Goal: Task Accomplishment & Management: Use online tool/utility

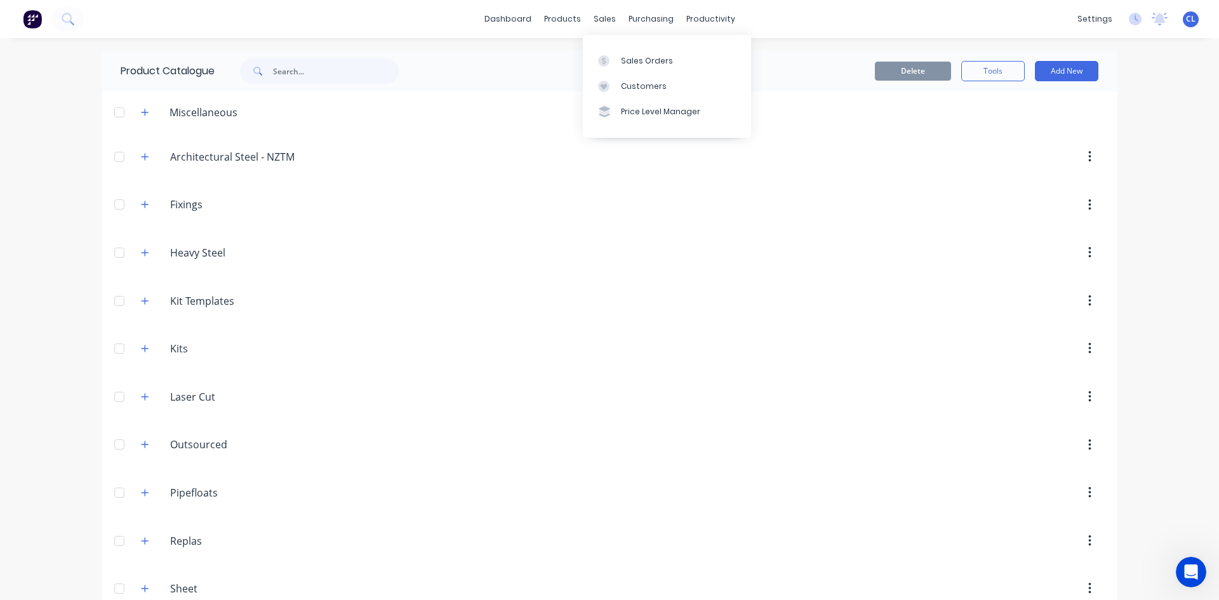
click at [602, 22] on div "sales" at bounding box center [604, 19] width 35 height 19
click at [628, 59] on div "Sales Orders" at bounding box center [647, 60] width 52 height 11
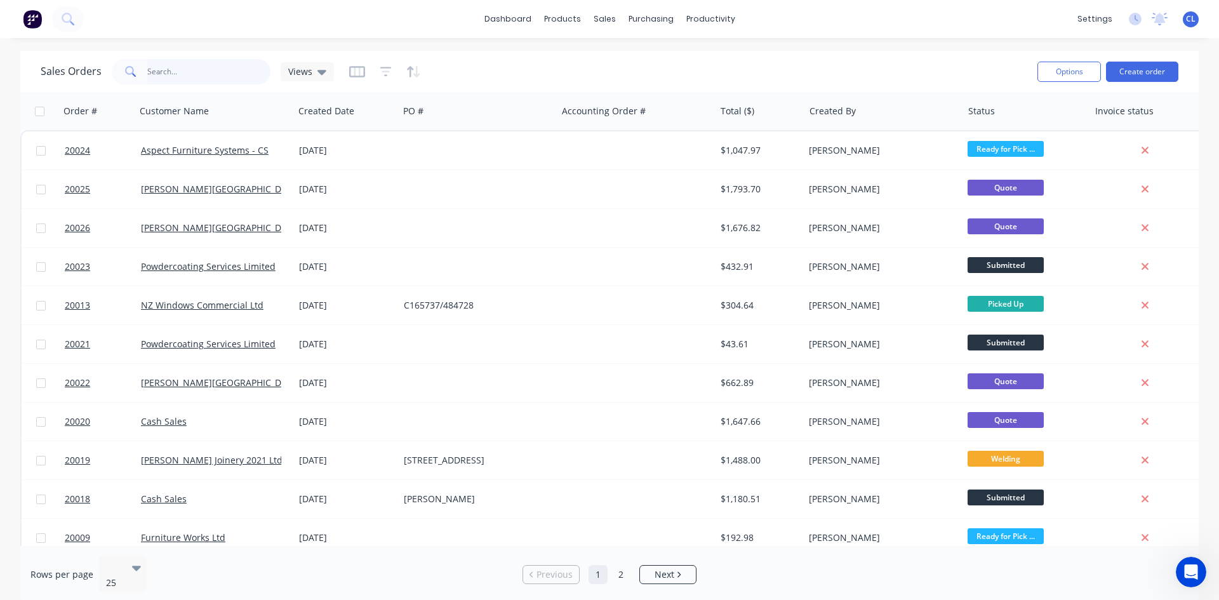
click at [210, 69] on input "text" at bounding box center [209, 71] width 124 height 25
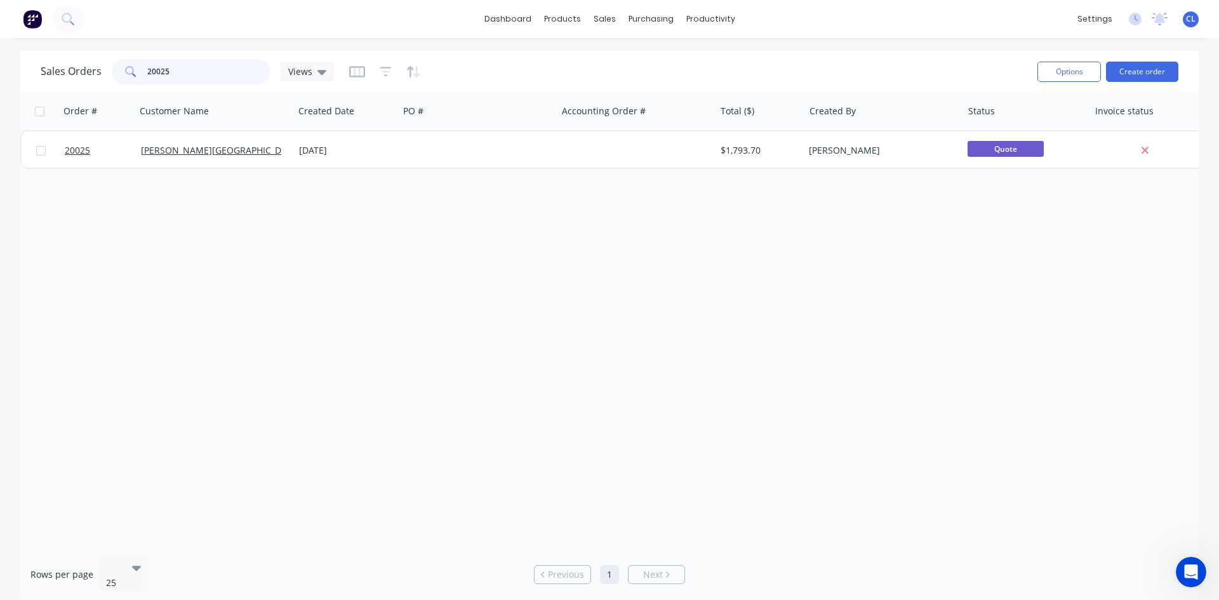
type input "20025"
click at [173, 147] on link "[PERSON_NAME][GEOGRAPHIC_DATA]" at bounding box center [220, 150] width 159 height 12
drag, startPoint x: 179, startPoint y: 69, endPoint x: 124, endPoint y: 67, distance: 55.3
click at [124, 67] on div "20025" at bounding box center [191, 71] width 159 height 25
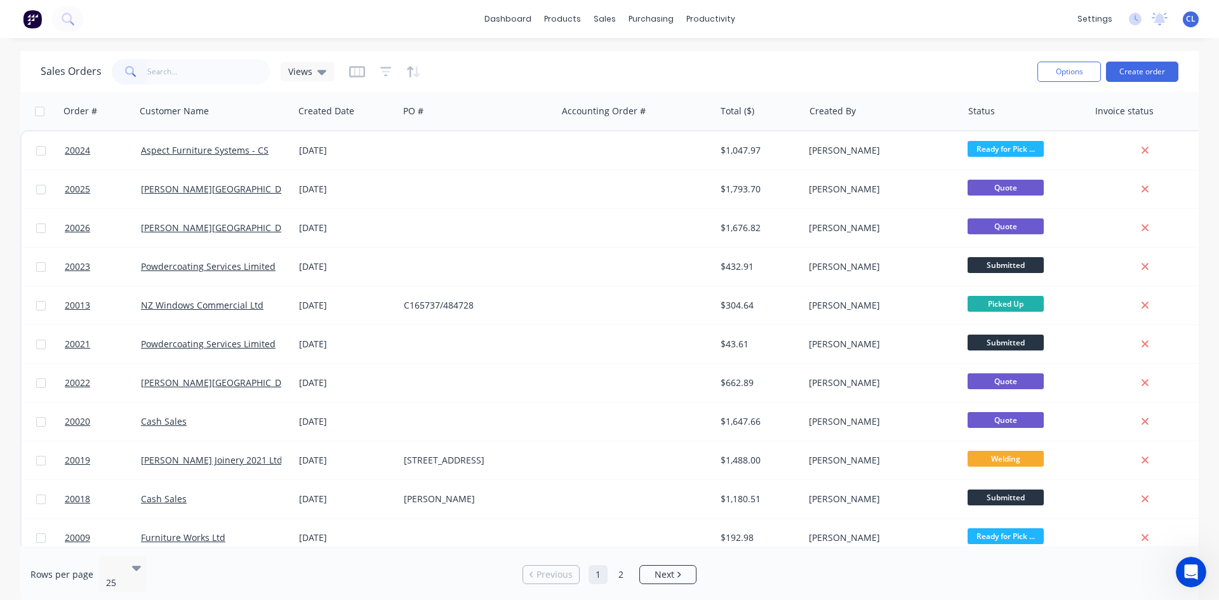
click at [322, 69] on icon at bounding box center [321, 72] width 9 height 14
click at [321, 69] on icon at bounding box center [321, 72] width 9 height 14
click at [350, 70] on icon "button" at bounding box center [357, 71] width 16 height 13
click at [515, 41] on div "dashboard products sales purchasing productivity dashboard products Product Cat…" at bounding box center [609, 300] width 1219 height 600
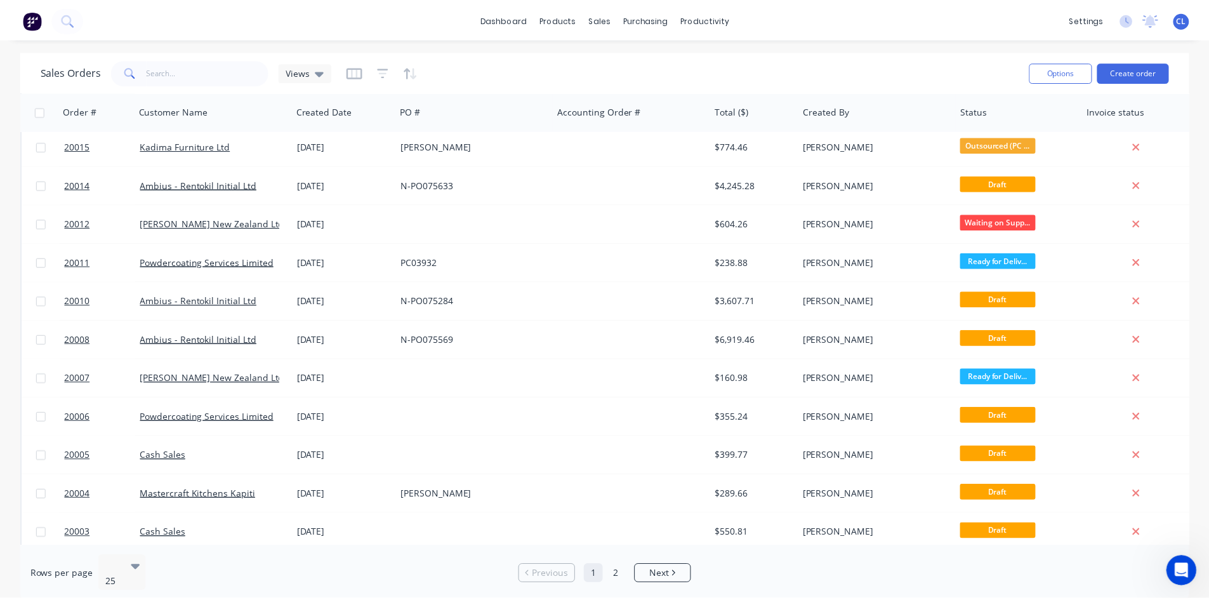
scroll to position [559, 0]
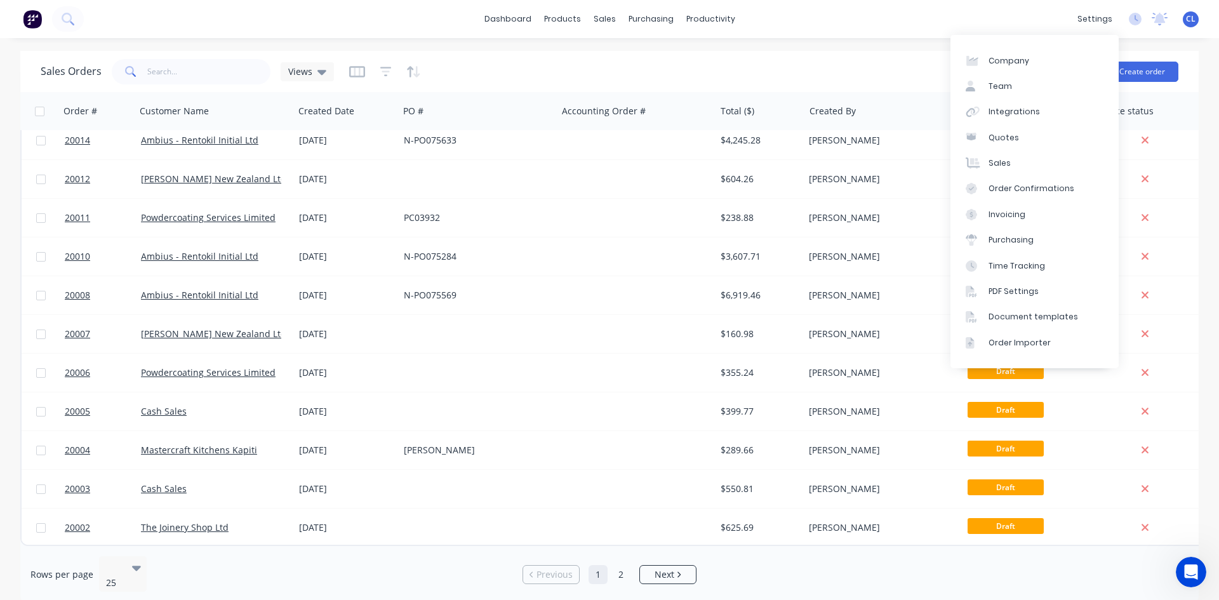
click at [1000, 214] on div "Invoicing" at bounding box center [1006, 214] width 37 height 11
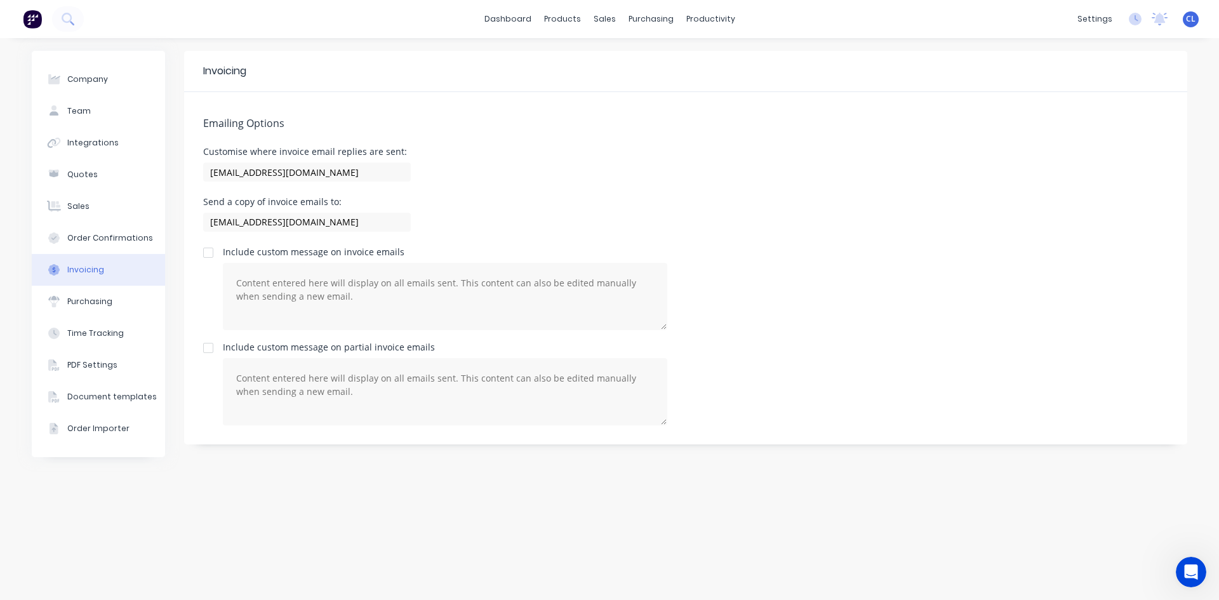
click at [116, 396] on div "Document templates" at bounding box center [111, 396] width 89 height 11
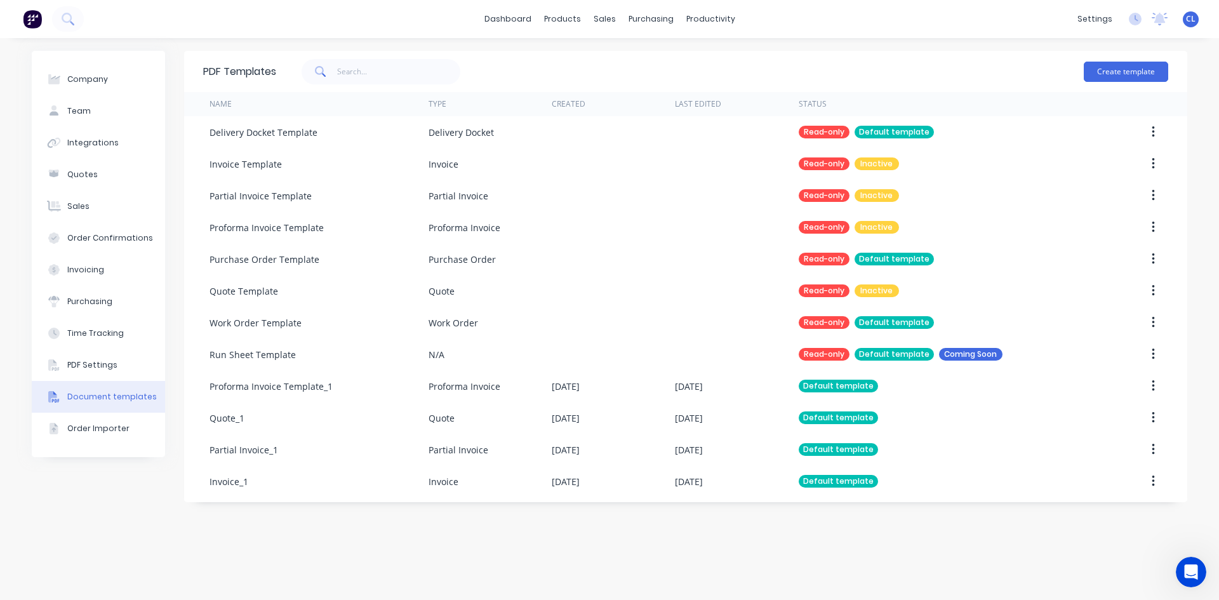
click at [268, 162] on div "Invoice Template" at bounding box center [245, 163] width 72 height 13
click at [1138, 171] on button "button" at bounding box center [1153, 163] width 30 height 23
click at [262, 168] on div "Invoice Template" at bounding box center [245, 163] width 72 height 13
click at [230, 169] on div "Invoice Template" at bounding box center [245, 163] width 72 height 13
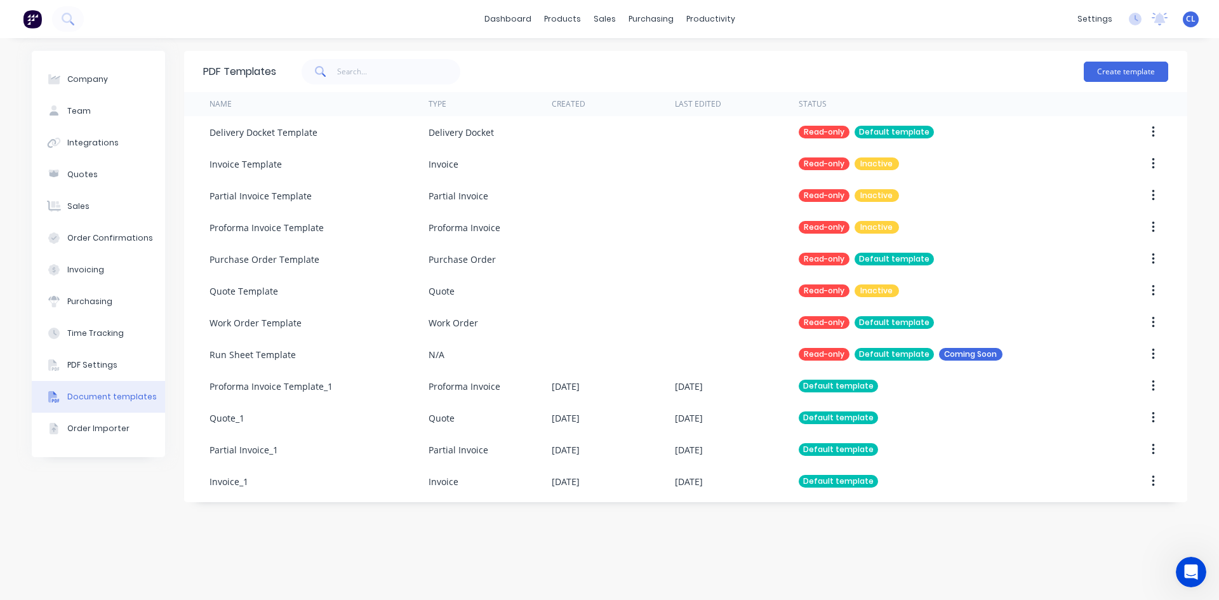
click at [771, 19] on div "dashboard products sales purchasing productivity dashboard products Product Cat…" at bounding box center [609, 19] width 1219 height 38
click at [627, 58] on div "Sales Orders" at bounding box center [651, 60] width 52 height 11
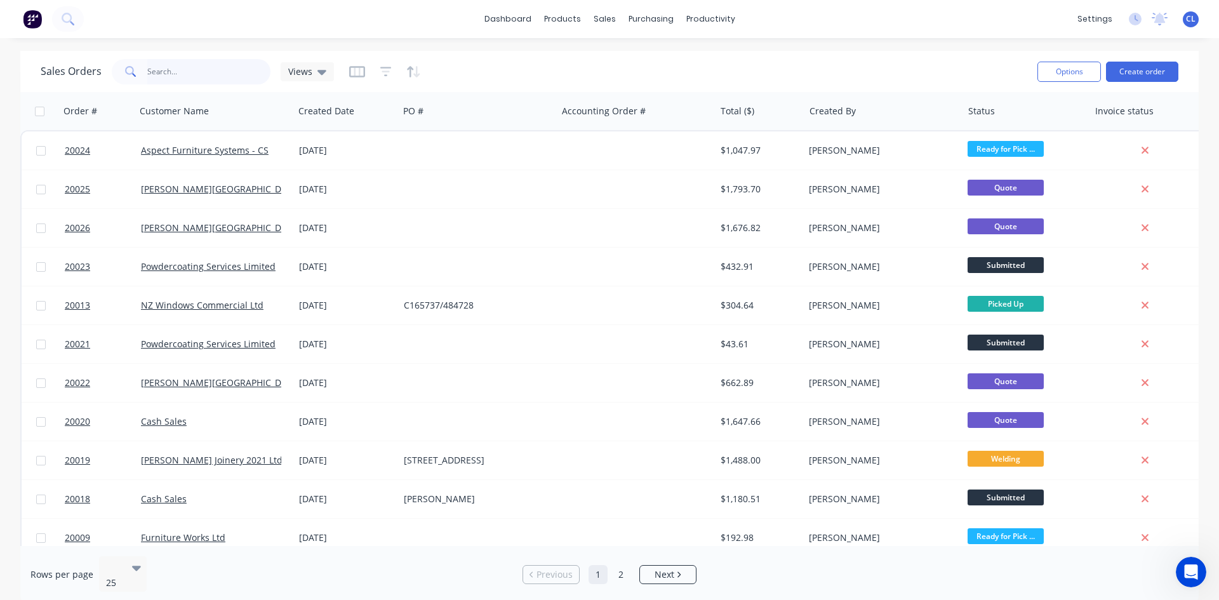
click at [209, 68] on input "text" at bounding box center [209, 71] width 124 height 25
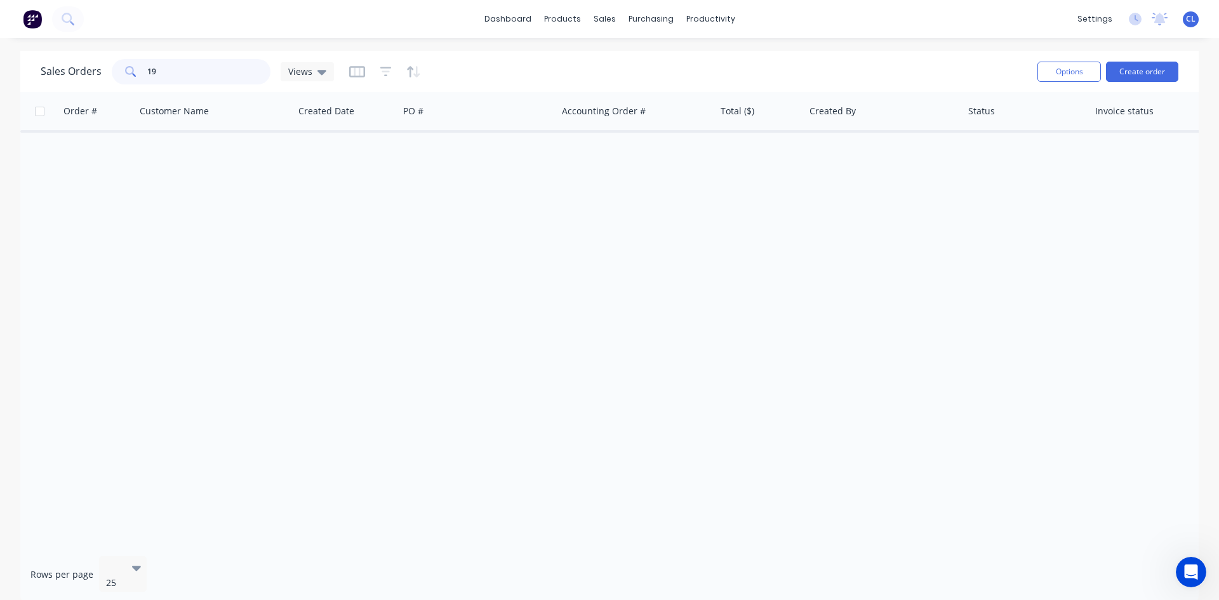
type input "1"
type input "2"
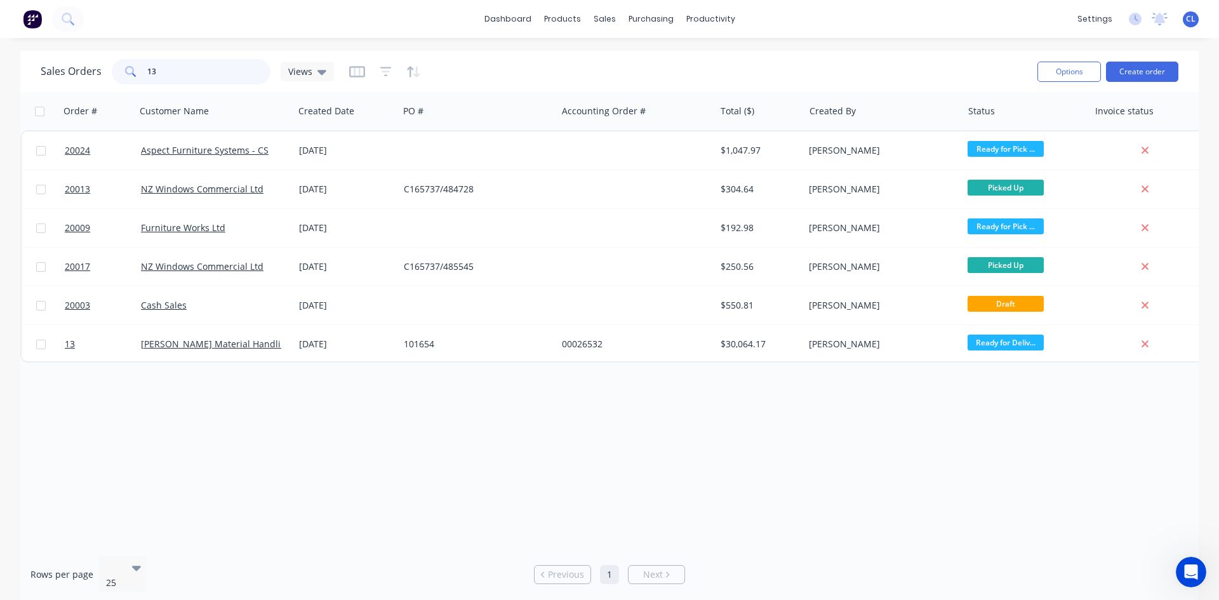
type input "13"
click at [192, 345] on link "[PERSON_NAME] Material Handling Ltd" at bounding box center [224, 344] width 166 height 12
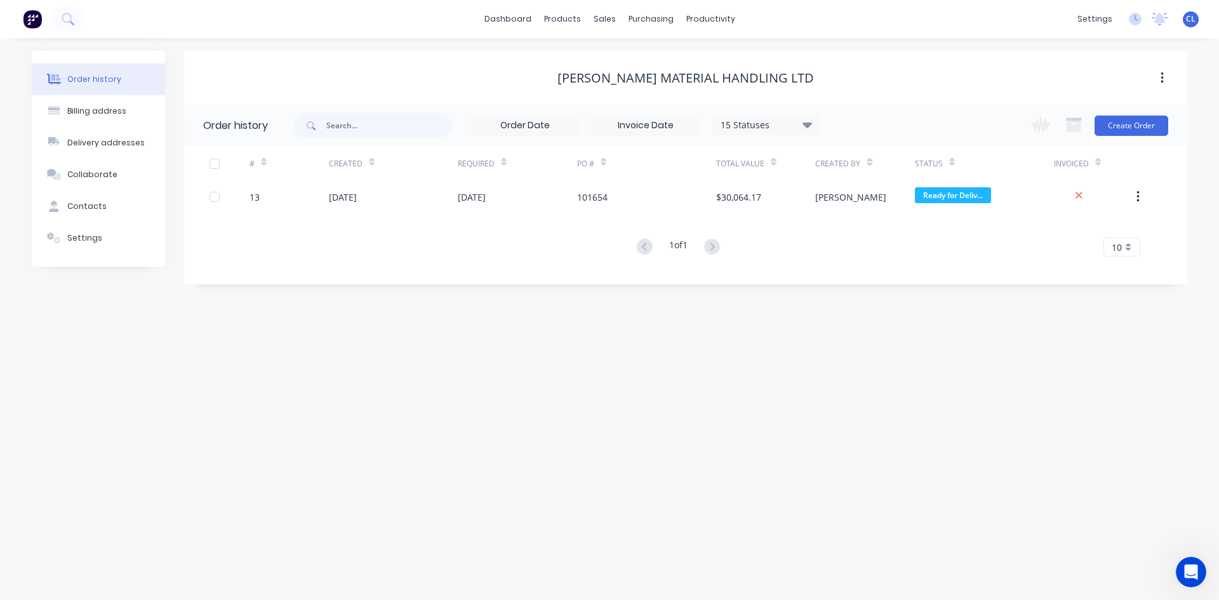
click at [1160, 77] on icon "button" at bounding box center [1161, 78] width 3 height 14
click at [256, 197] on div "13" at bounding box center [254, 196] width 10 height 13
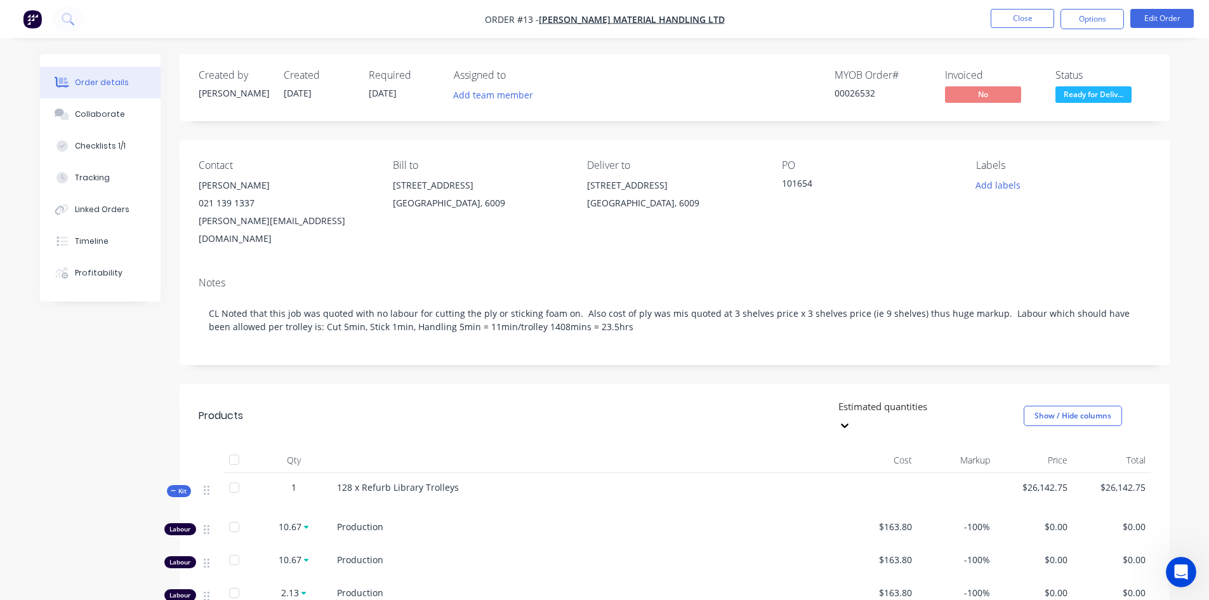
click at [1090, 19] on button "Options" at bounding box center [1092, 19] width 63 height 20
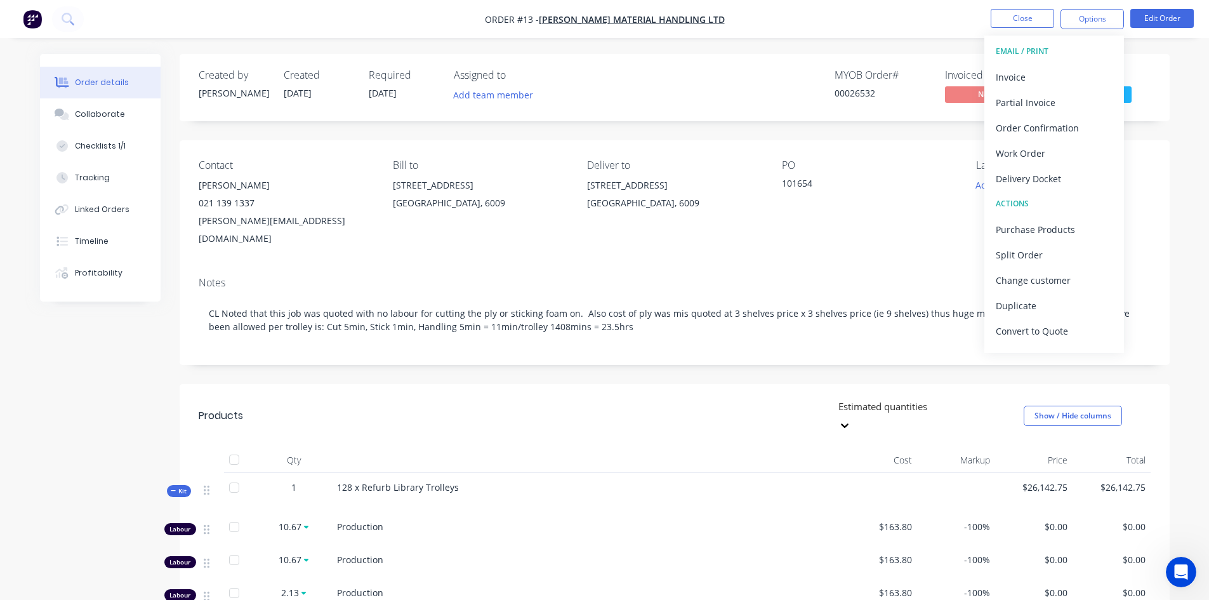
click at [1020, 79] on div "Invoice" at bounding box center [1054, 77] width 117 height 18
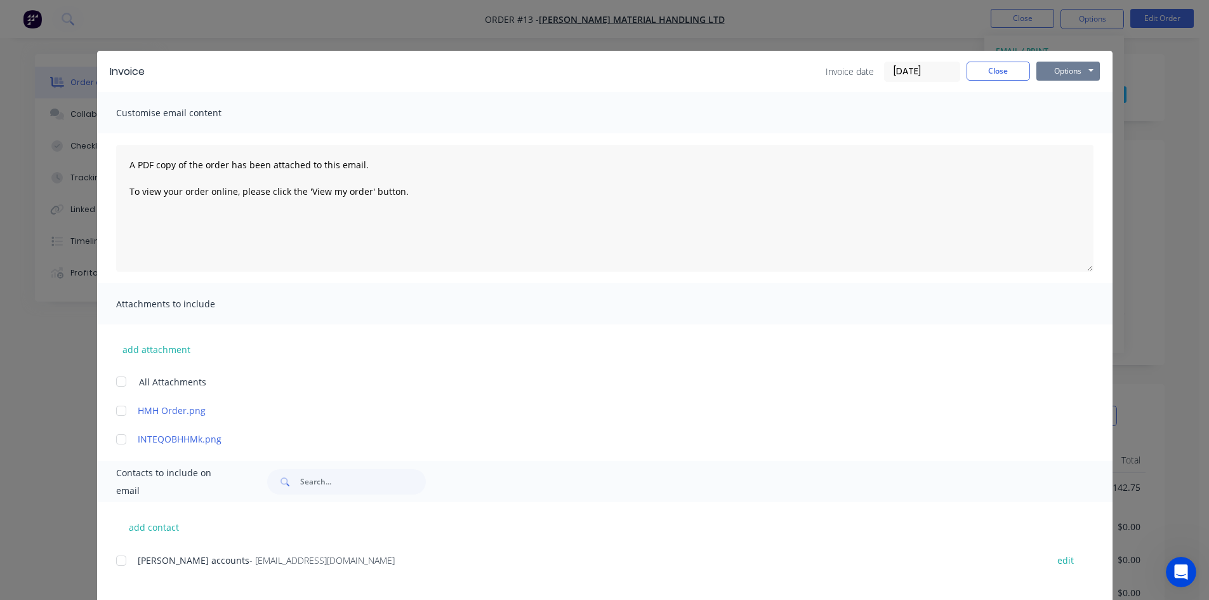
click at [1085, 71] on button "Options" at bounding box center [1067, 71] width 63 height 19
click at [1066, 116] on button "Print" at bounding box center [1076, 114] width 81 height 21
click at [1009, 72] on button "Close" at bounding box center [998, 71] width 63 height 19
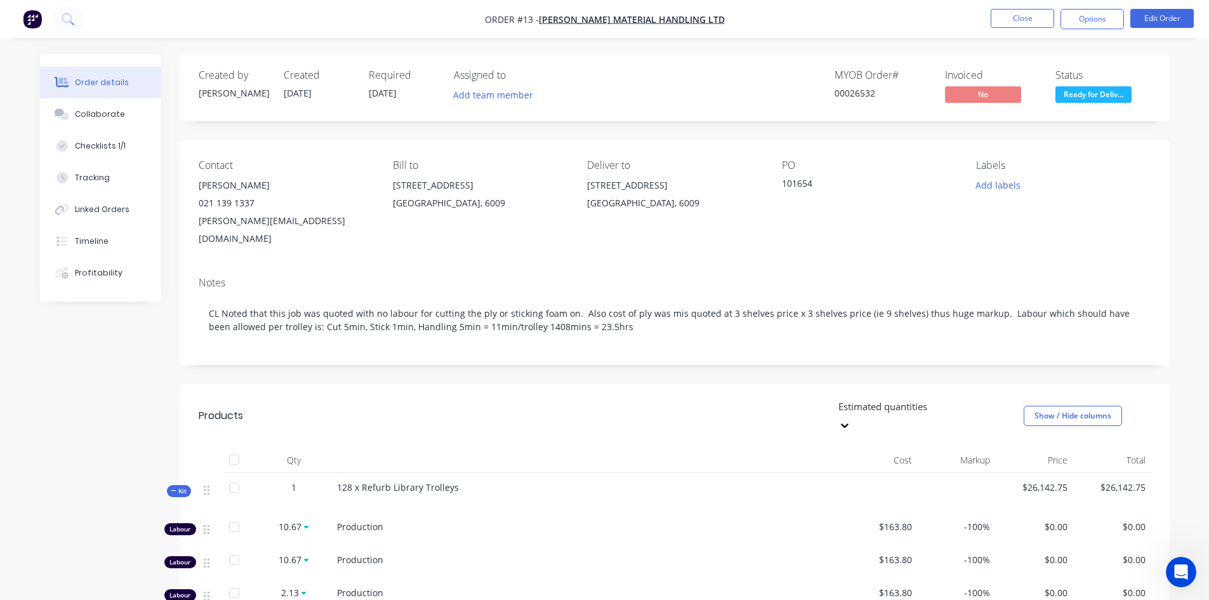
click at [1092, 21] on button "Options" at bounding box center [1092, 19] width 63 height 20
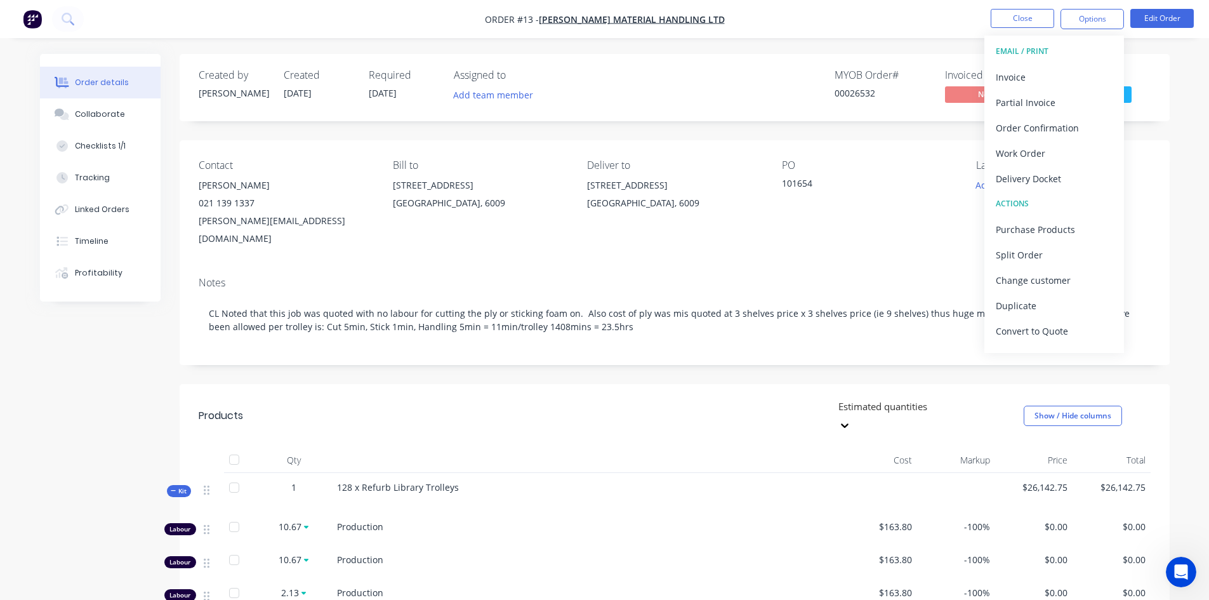
click at [1020, 84] on div "Invoice" at bounding box center [1054, 77] width 117 height 18
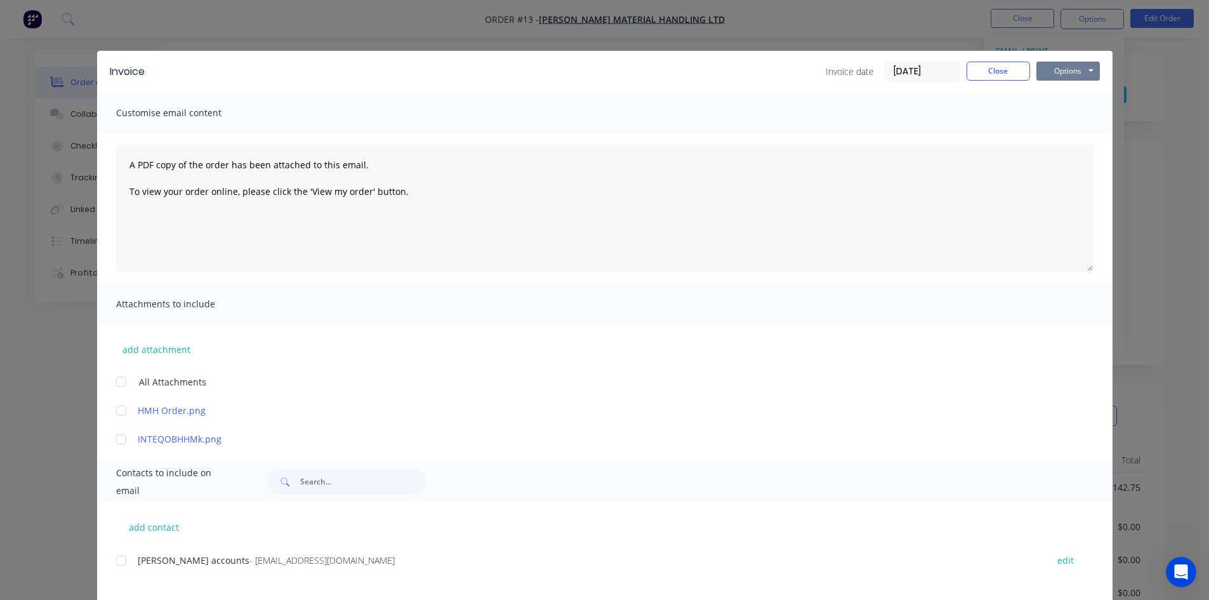
click at [1084, 69] on button "Options" at bounding box center [1067, 71] width 63 height 19
click at [1063, 112] on button "Print" at bounding box center [1076, 114] width 81 height 21
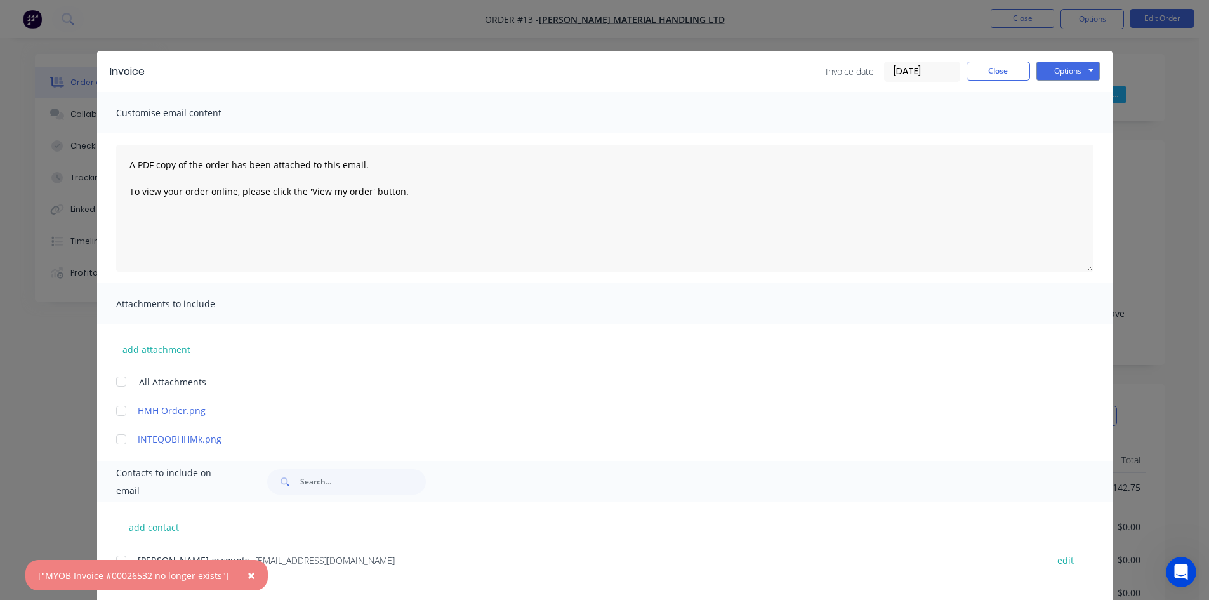
click at [248, 575] on span "×" at bounding box center [252, 575] width 8 height 18
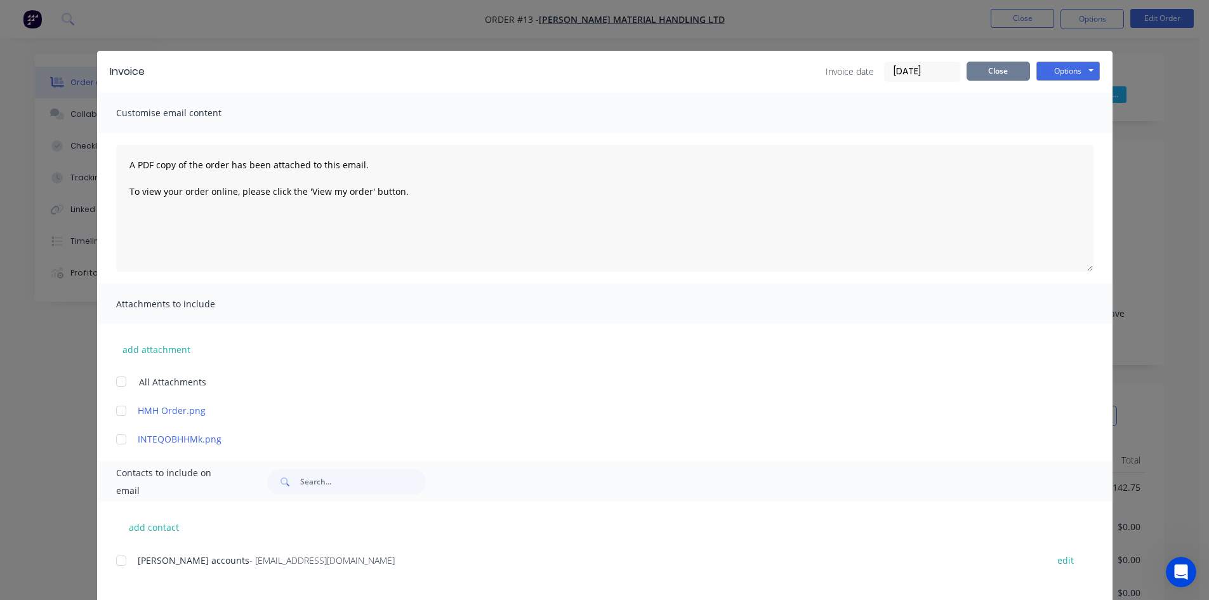
click at [1007, 70] on button "Close" at bounding box center [998, 71] width 63 height 19
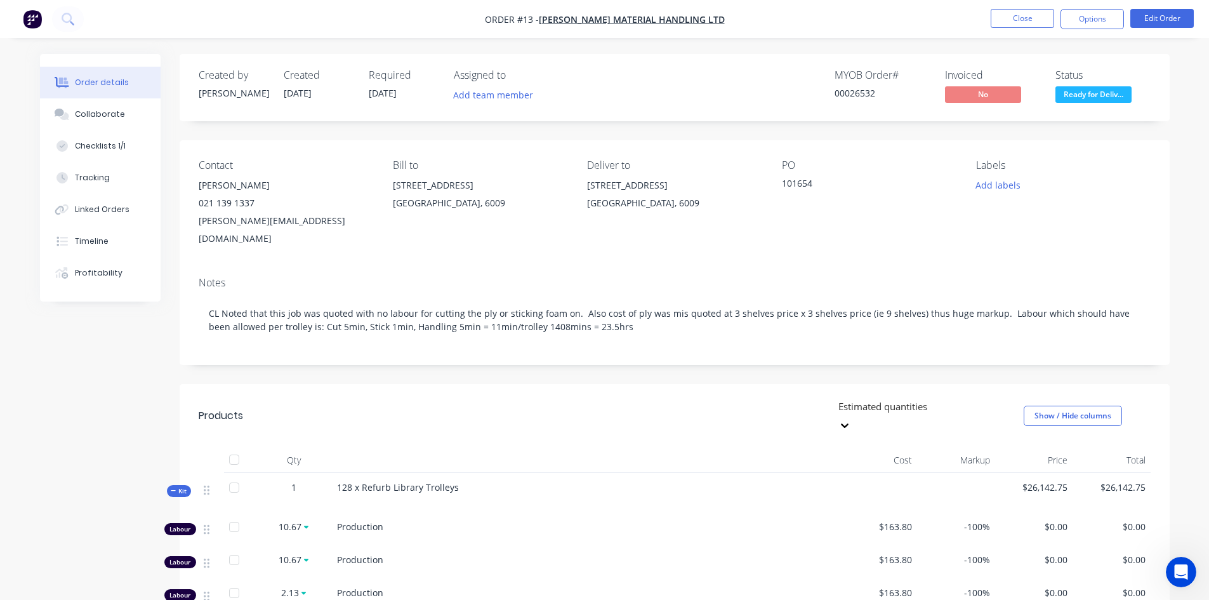
click at [1037, 21] on button "Close" at bounding box center [1022, 18] width 63 height 19
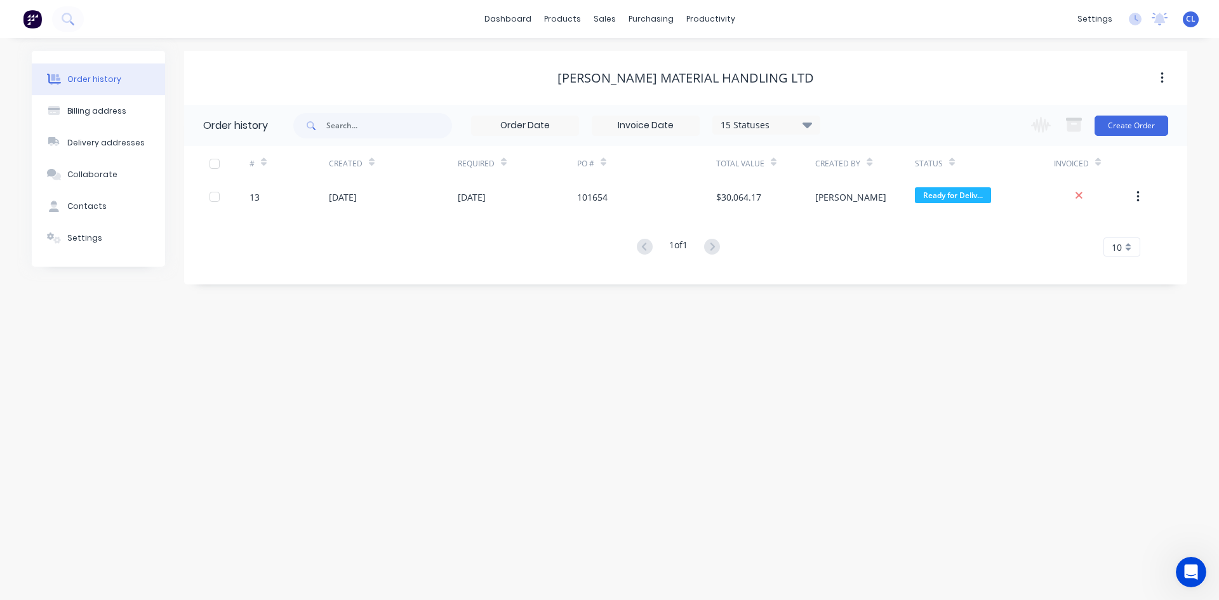
click at [1130, 202] on button "button" at bounding box center [1138, 196] width 30 height 23
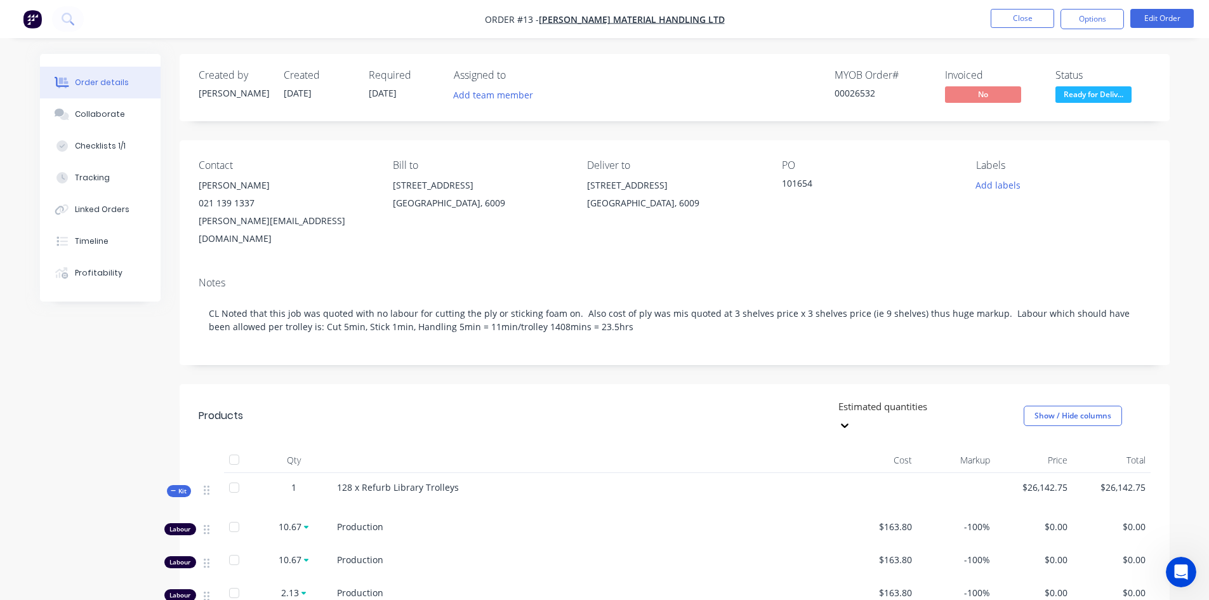
click at [1052, 15] on button "Close" at bounding box center [1022, 18] width 63 height 19
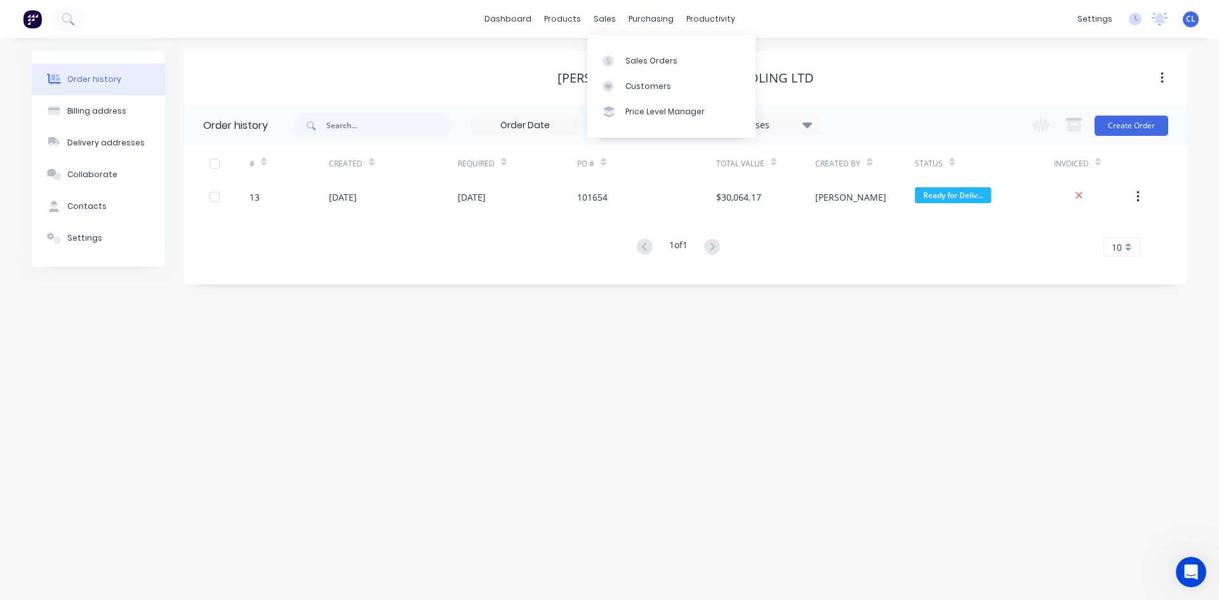
click at [637, 60] on div "Sales Orders" at bounding box center [651, 60] width 52 height 11
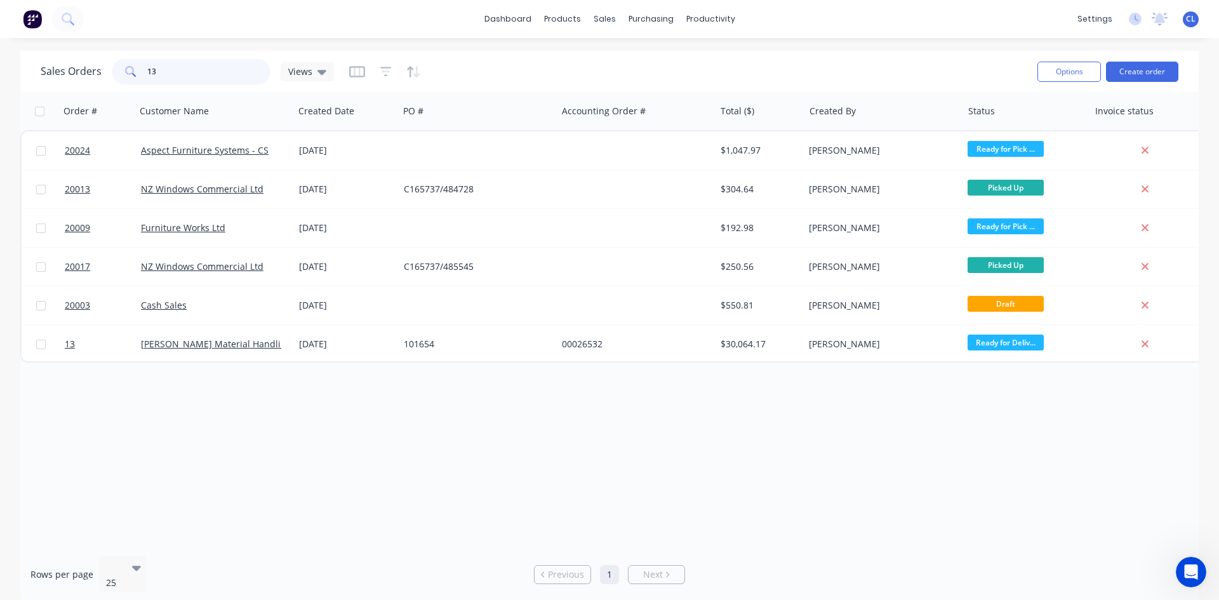
click at [171, 69] on input "13" at bounding box center [209, 71] width 124 height 25
drag, startPoint x: 170, startPoint y: 69, endPoint x: 140, endPoint y: 69, distance: 29.8
click at [140, 69] on div "13" at bounding box center [191, 71] width 159 height 25
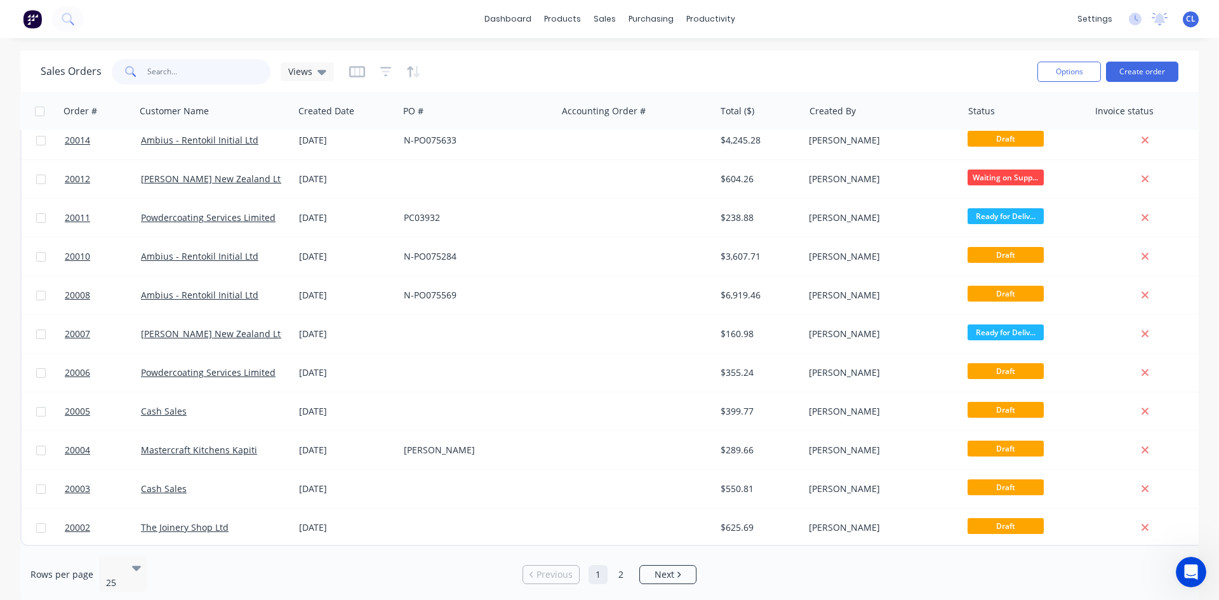
scroll to position [559, 0]
click at [251, 524] on div "The Joinery Shop Ltd" at bounding box center [211, 527] width 141 height 13
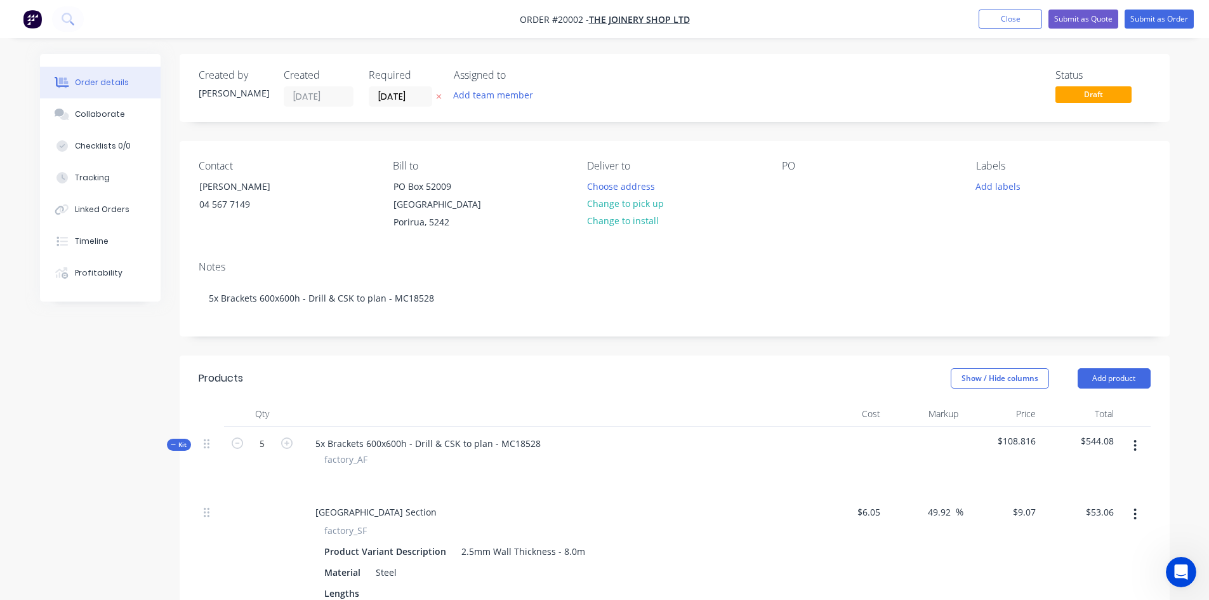
click at [1004, 22] on button "Close" at bounding box center [1010, 19] width 63 height 19
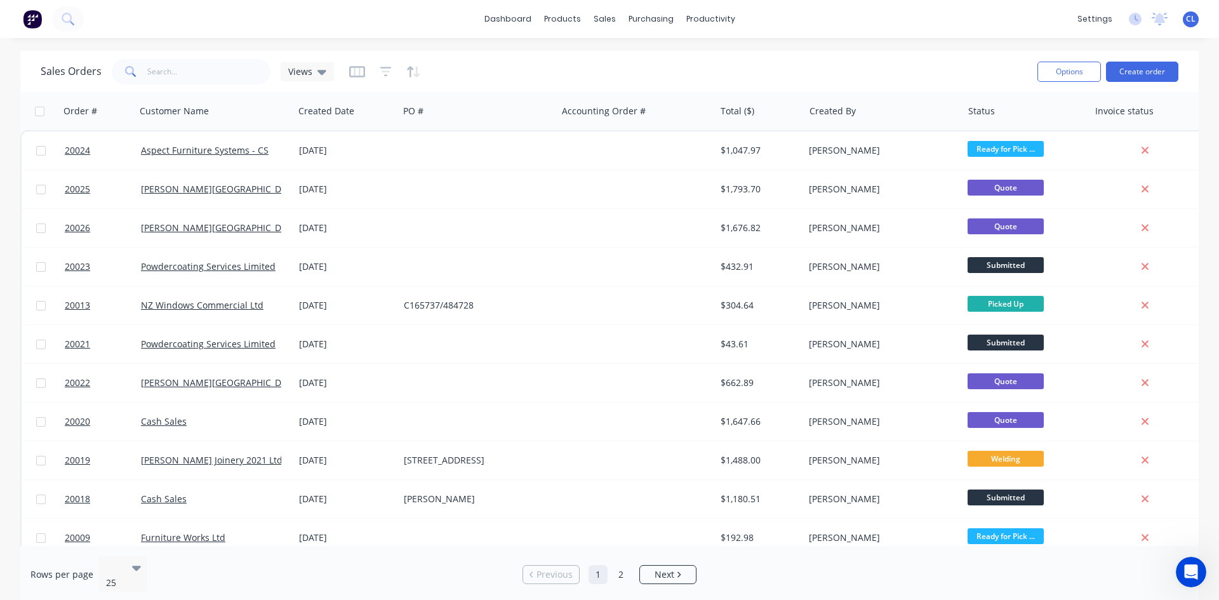
click at [322, 71] on icon at bounding box center [321, 72] width 9 height 5
click at [358, 69] on icon "button" at bounding box center [357, 71] width 6 height 8
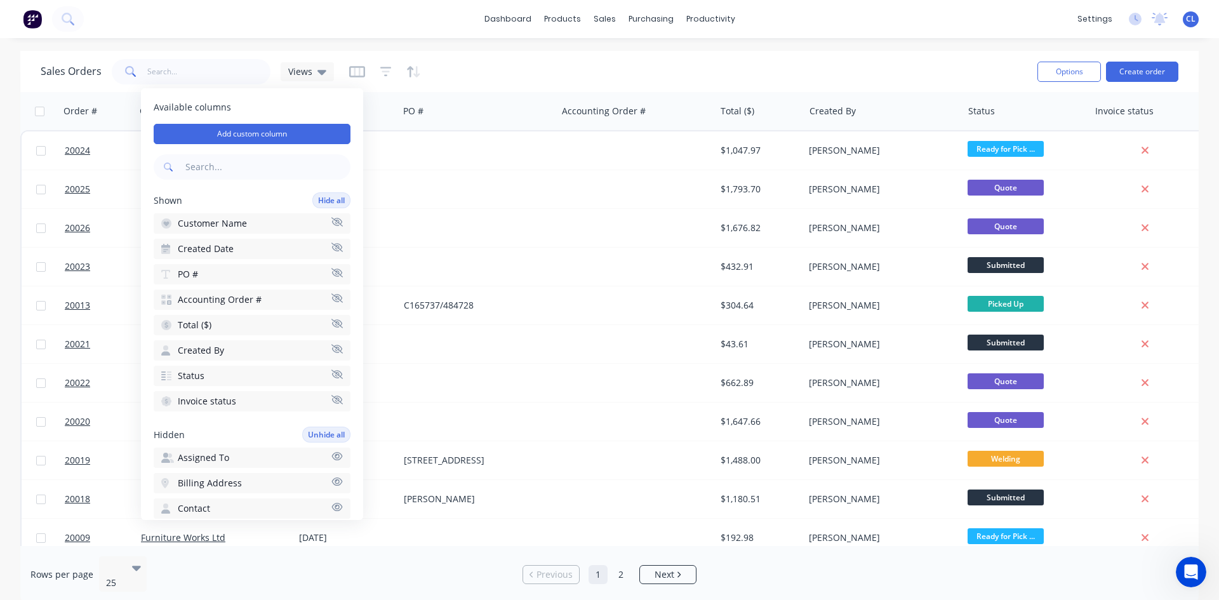
click at [319, 76] on icon at bounding box center [321, 72] width 9 height 14
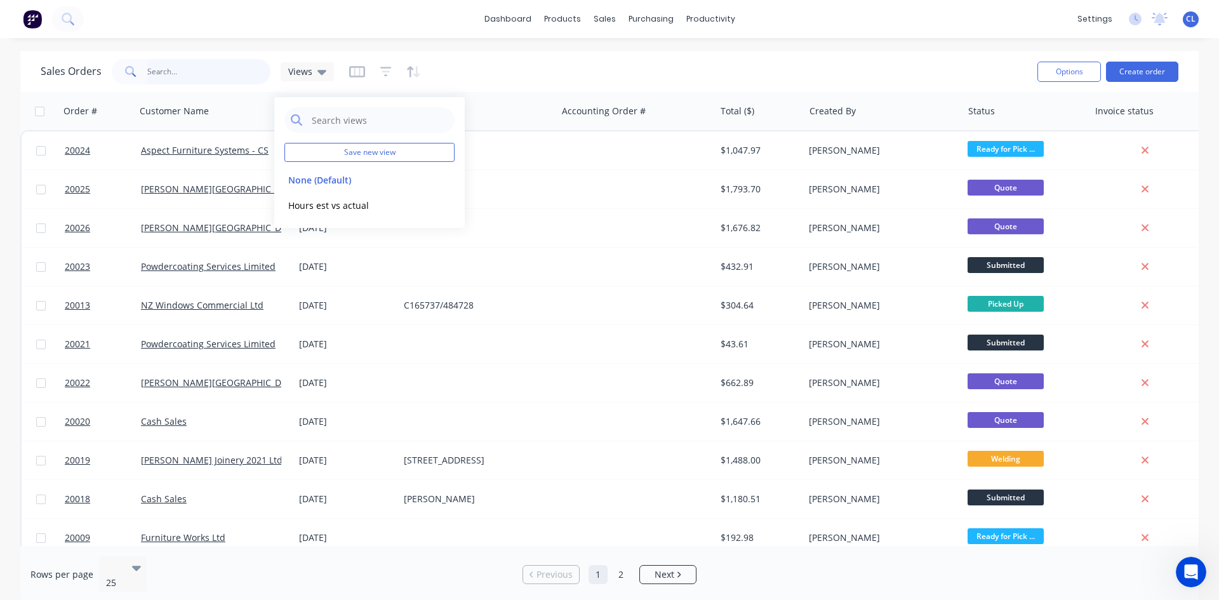
click at [194, 74] on input "text" at bounding box center [209, 71] width 124 height 25
click at [312, 75] on div "Views" at bounding box center [307, 71] width 38 height 11
click at [333, 124] on input "text" at bounding box center [379, 119] width 138 height 25
type input "invoiced"
drag, startPoint x: 385, startPoint y: 112, endPoint x: 278, endPoint y: 120, distance: 106.9
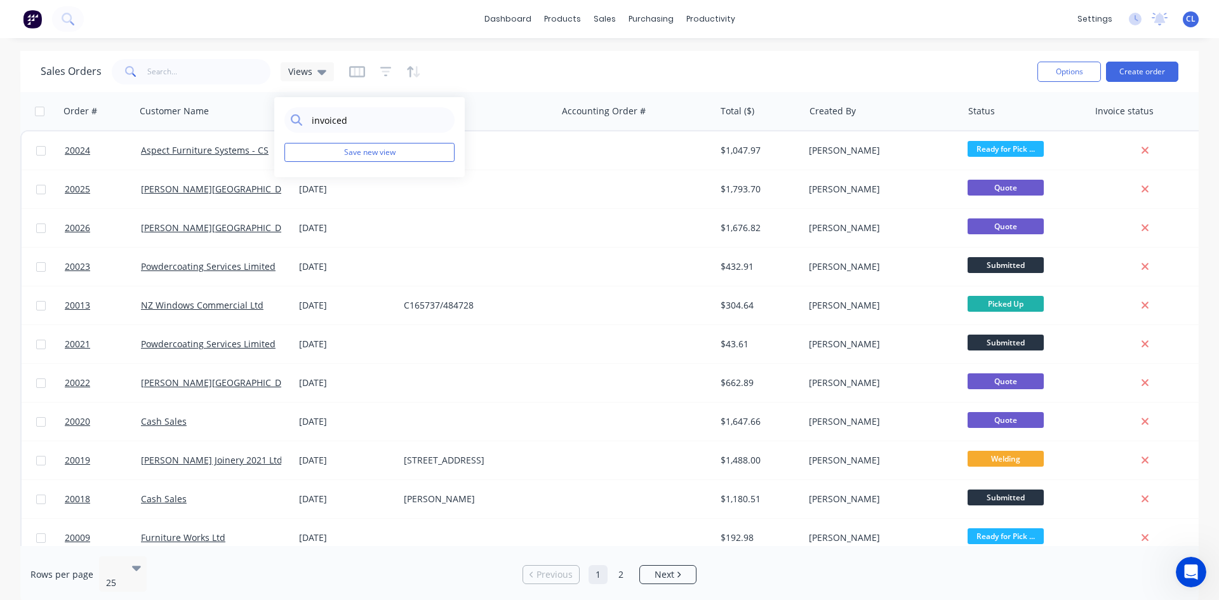
click at [278, 120] on div "invoiced Save new view" at bounding box center [369, 137] width 190 height 80
click at [320, 27] on div "dashboard products sales purchasing productivity dashboard products Product Cat…" at bounding box center [609, 19] width 1219 height 38
click at [517, 17] on link "dashboard" at bounding box center [508, 19] width 60 height 19
click at [588, 56] on div "Product Catalogue" at bounding box center [618, 60] width 79 height 11
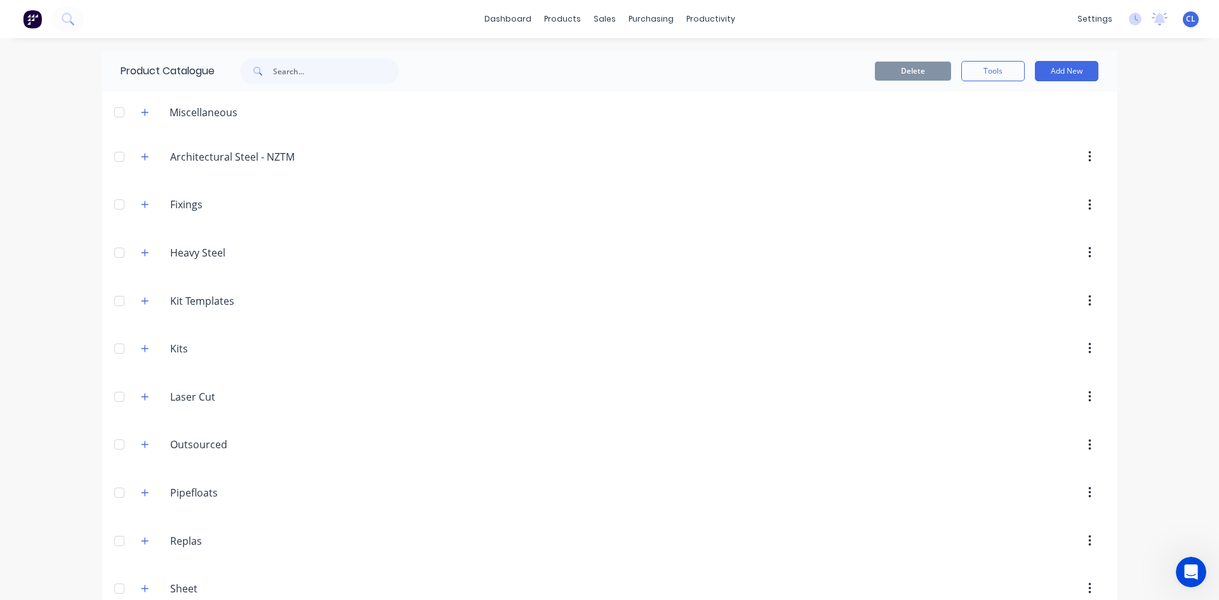
click at [181, 544] on input "Replas" at bounding box center [245, 540] width 150 height 15
click at [142, 543] on icon "button" at bounding box center [145, 540] width 8 height 9
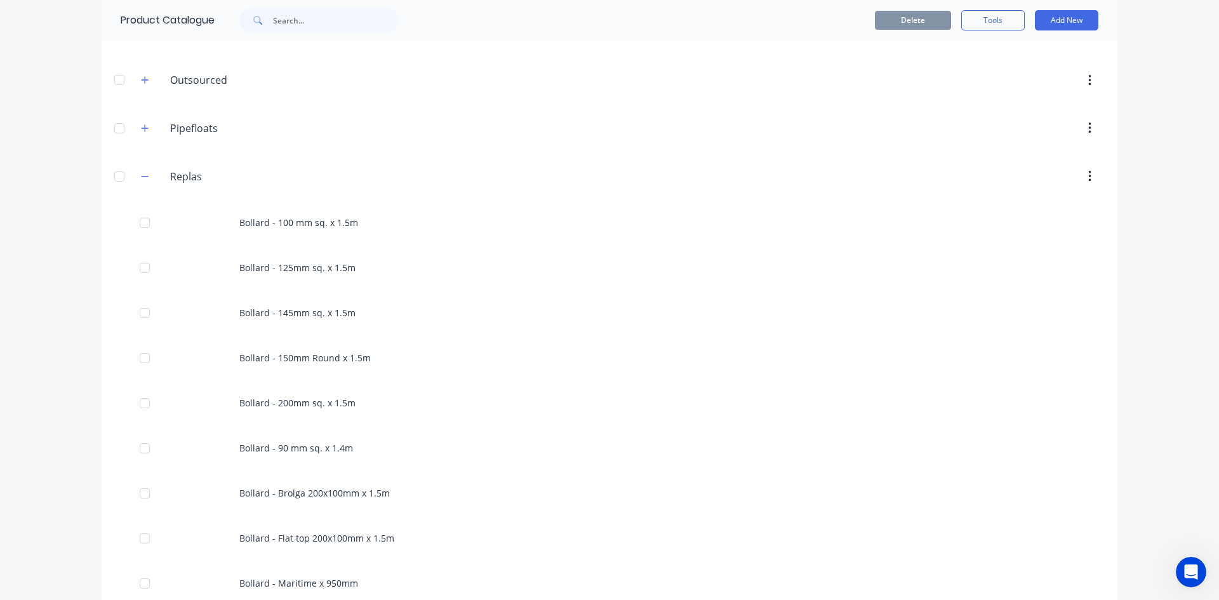
scroll to position [444, 0]
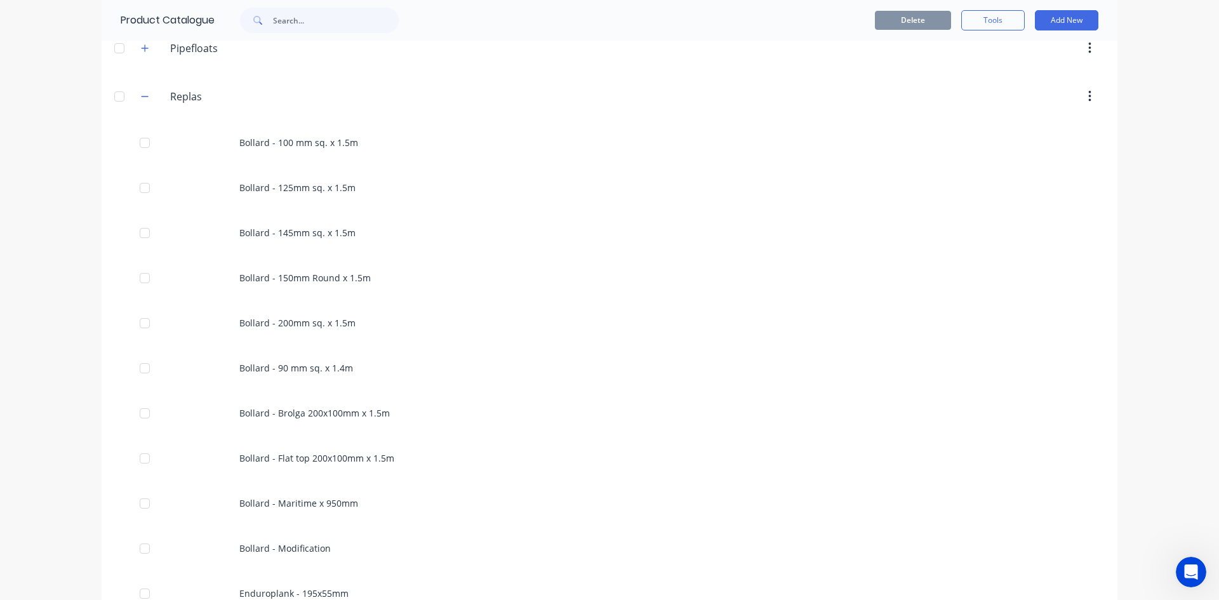
click at [296, 438] on div "Bollard - Flat top 200x100mm x 1.5m" at bounding box center [610, 457] width 1016 height 45
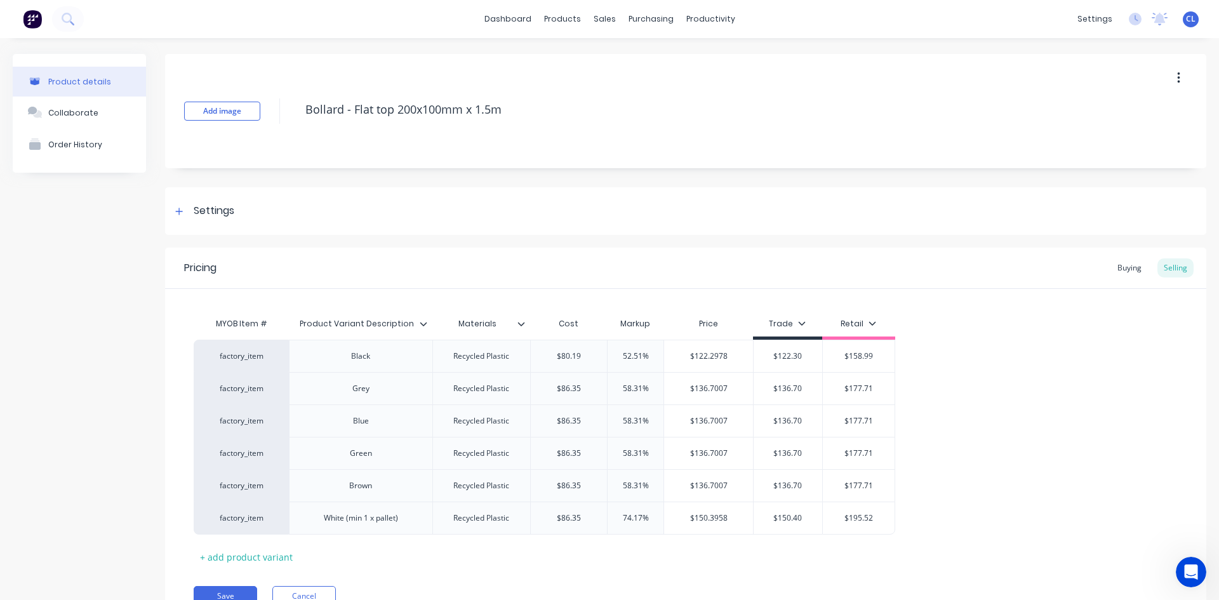
scroll to position [60, 0]
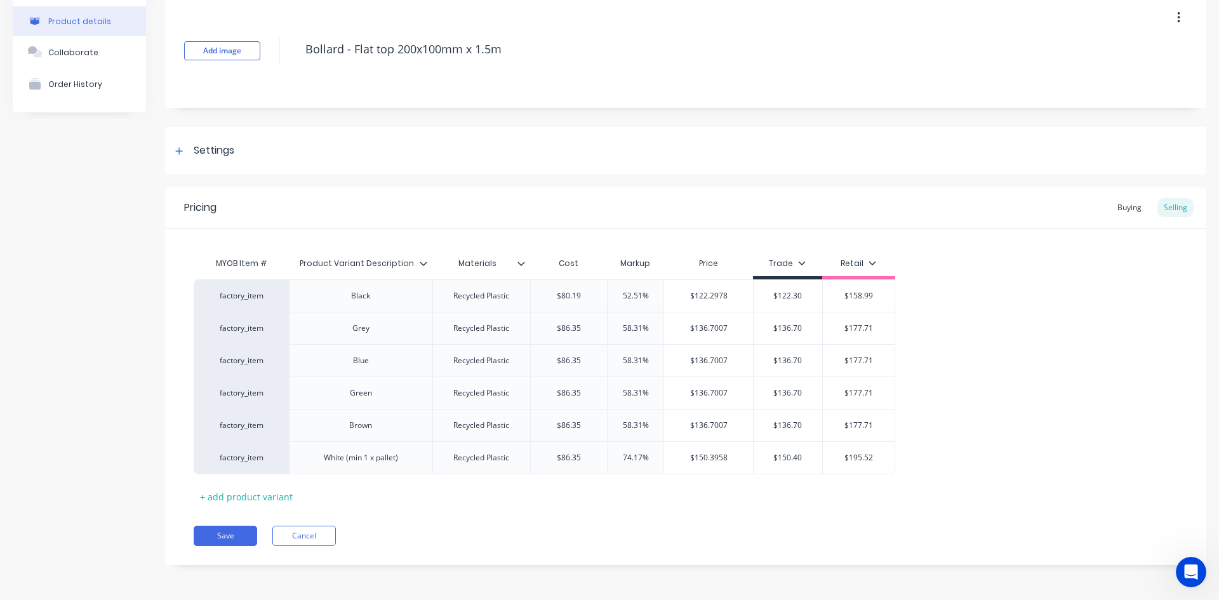
click at [1116, 213] on div "Buying" at bounding box center [1129, 207] width 37 height 19
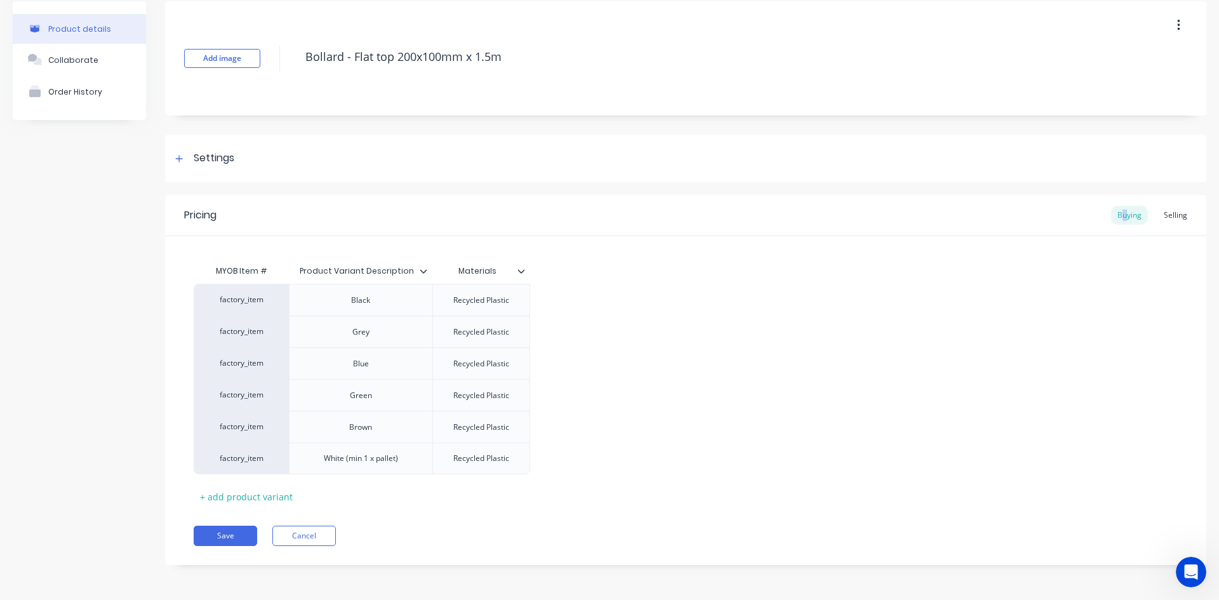
scroll to position [53, 0]
click at [1164, 211] on div "Selling" at bounding box center [1175, 215] width 36 height 19
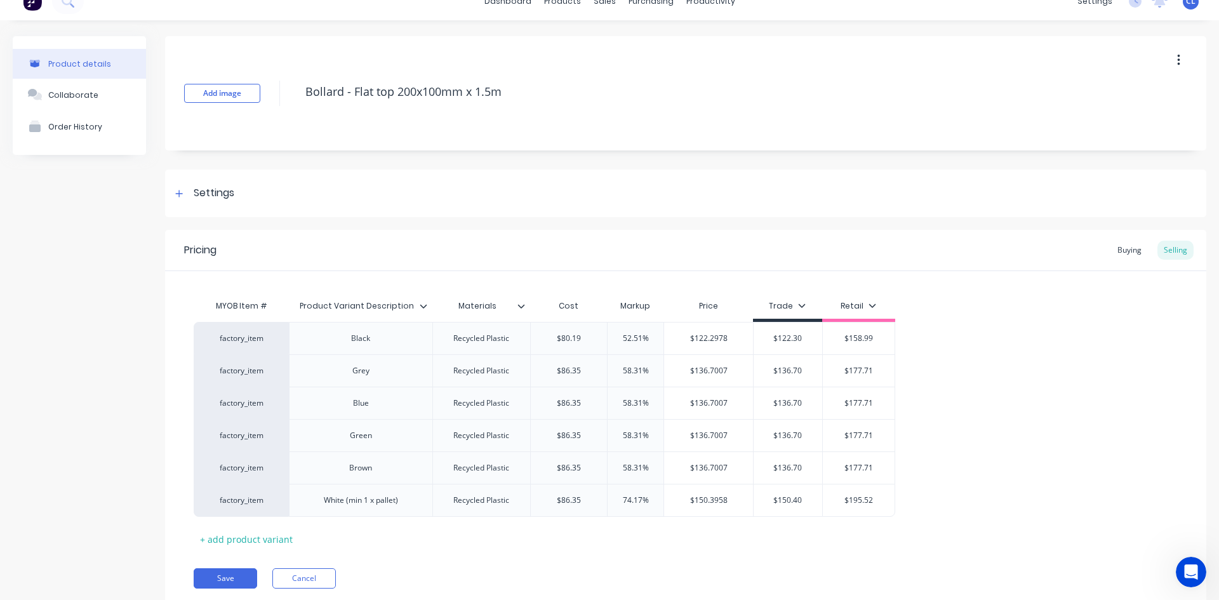
scroll to position [0, 0]
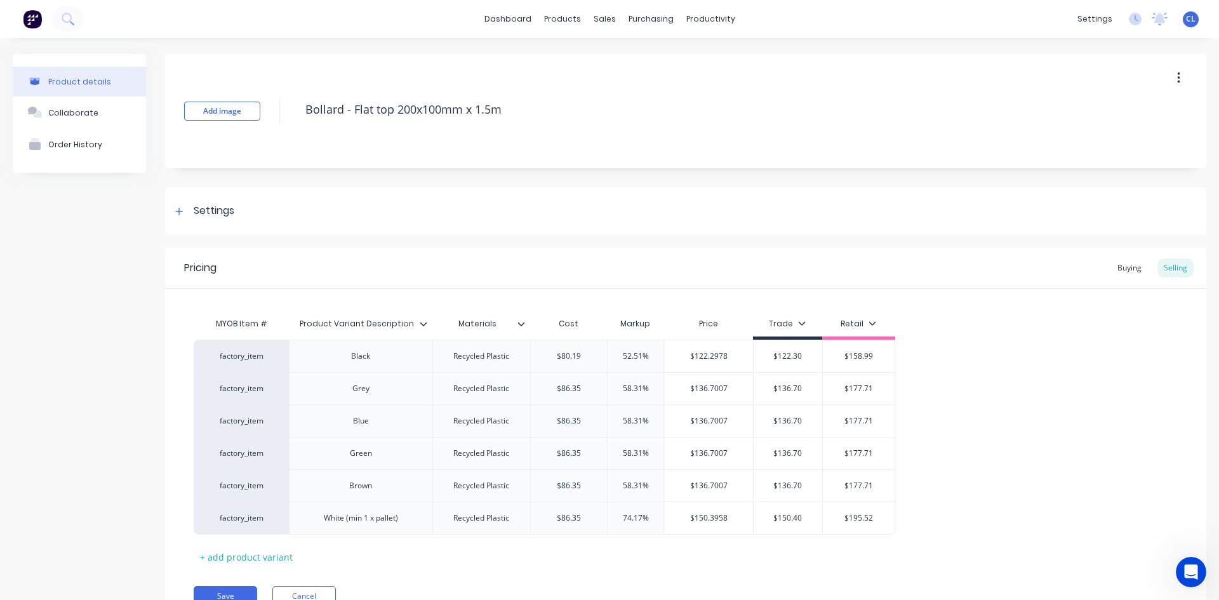
click at [73, 82] on div "Product details" at bounding box center [79, 82] width 63 height 10
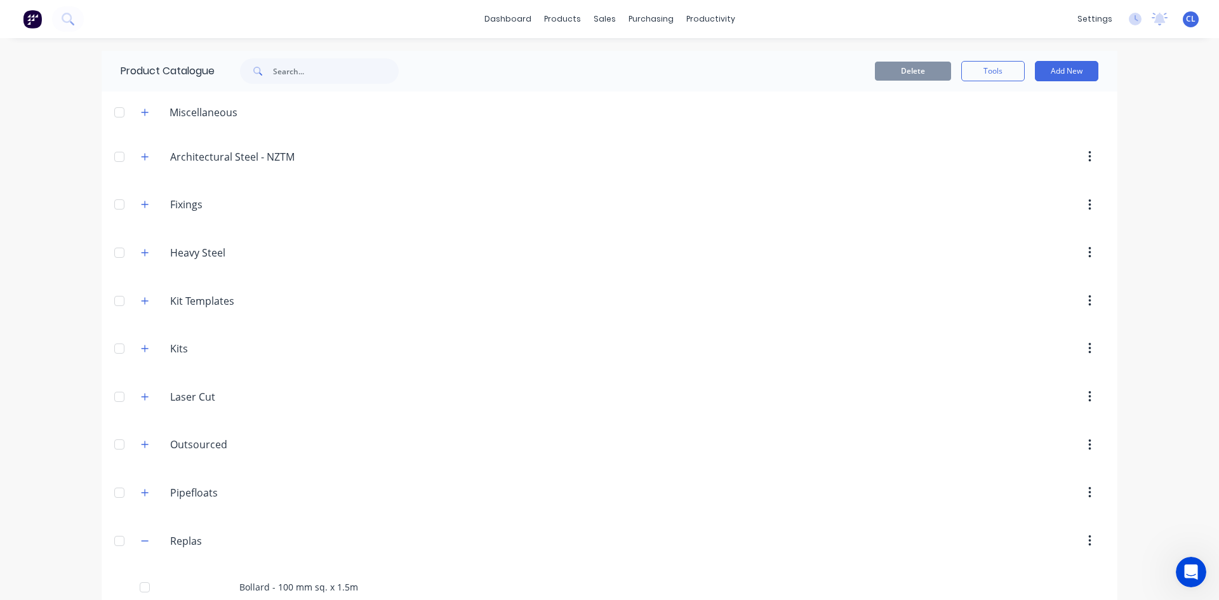
scroll to position [381, 0]
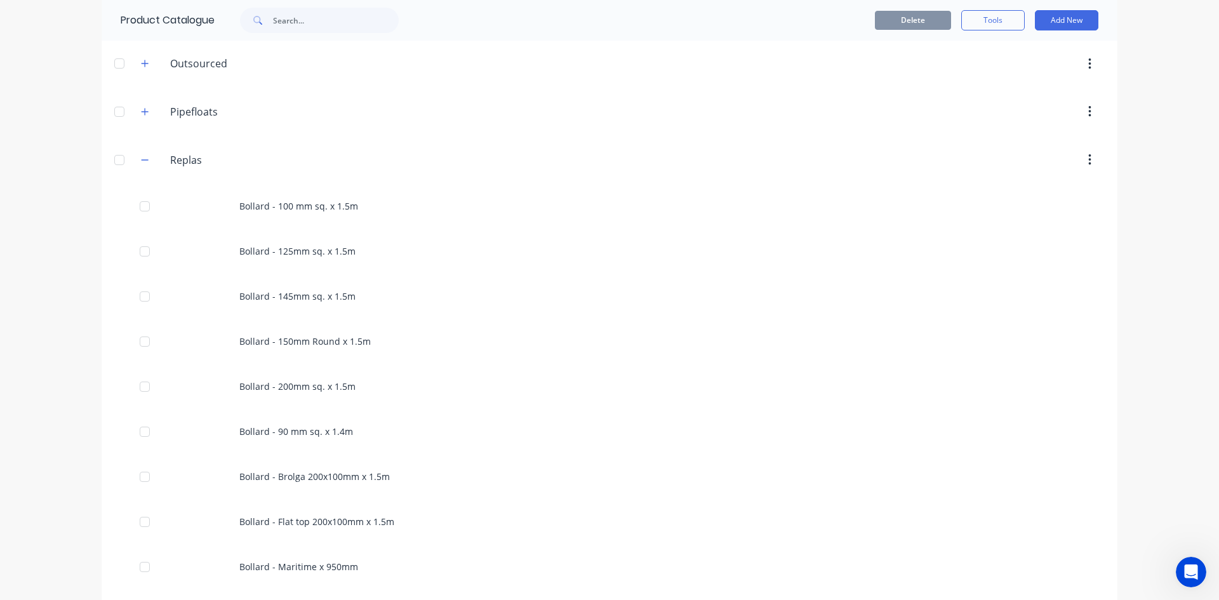
click at [294, 206] on div "Bollard - 100 mm sq. x 1.5m" at bounding box center [610, 205] width 1016 height 45
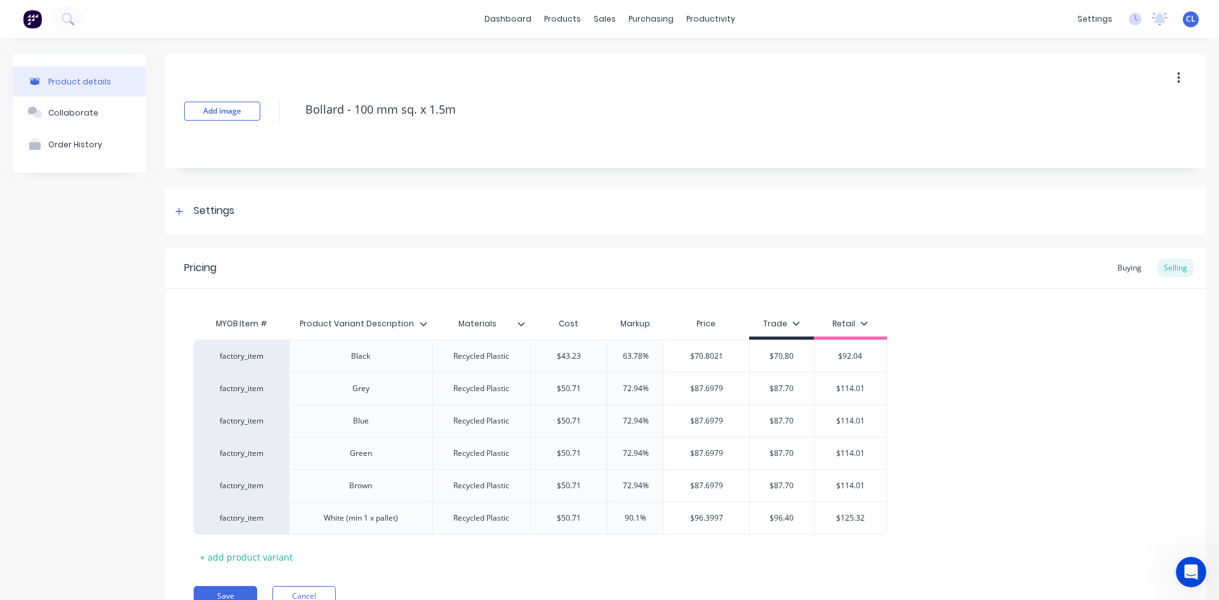
type textarea "x"
click at [180, 212] on icon at bounding box center [179, 211] width 7 height 7
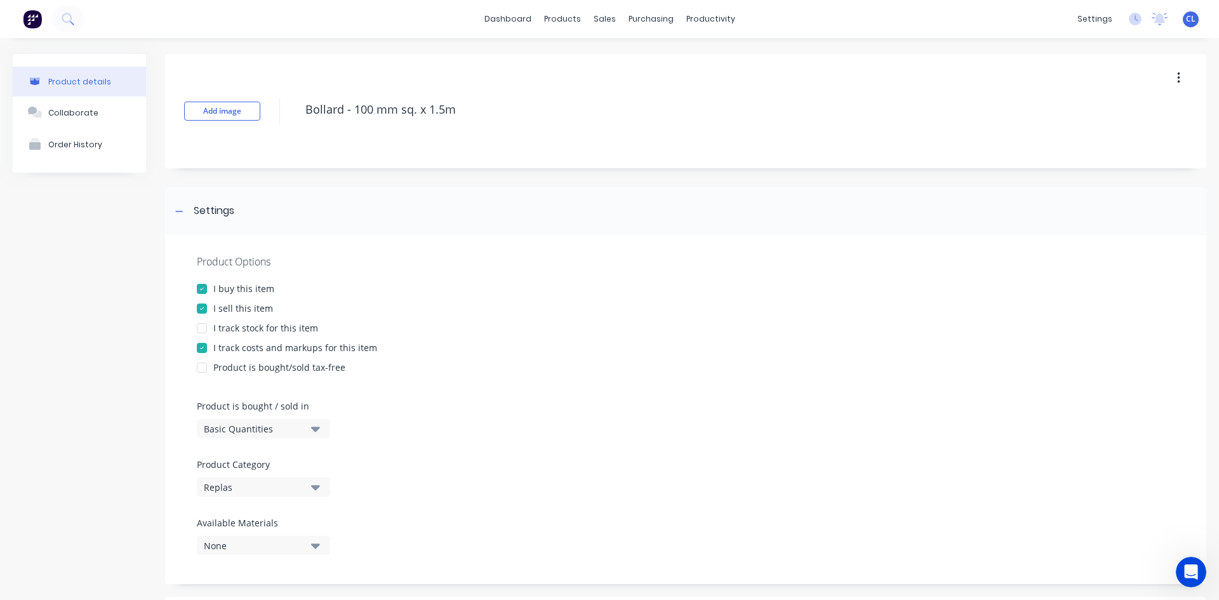
scroll to position [190, 0]
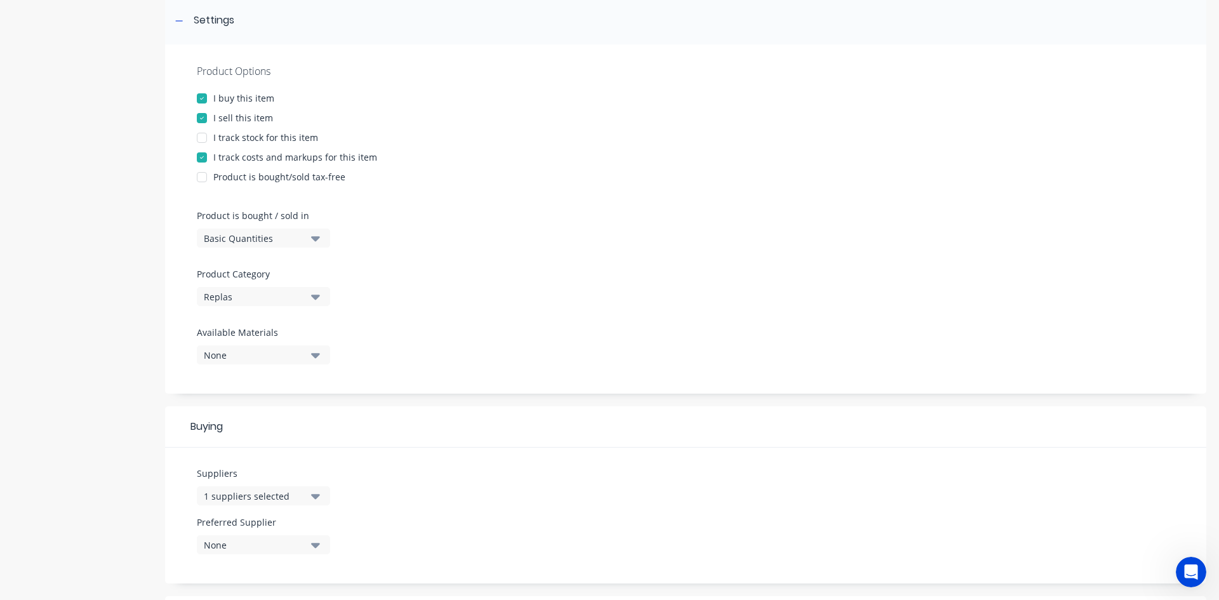
drag, startPoint x: 445, startPoint y: 282, endPoint x: 331, endPoint y: 287, distance: 113.7
click at [445, 282] on div "Product Options I buy this item I sell this item I track stock for this item I …" at bounding box center [685, 218] width 1041 height 349
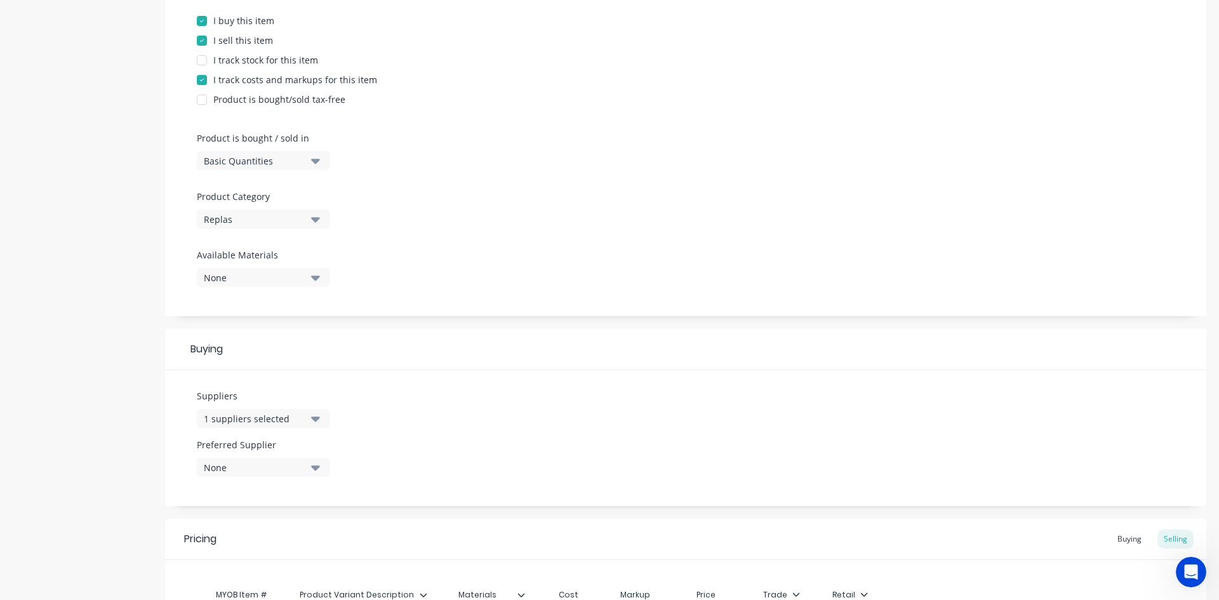
scroll to position [381, 0]
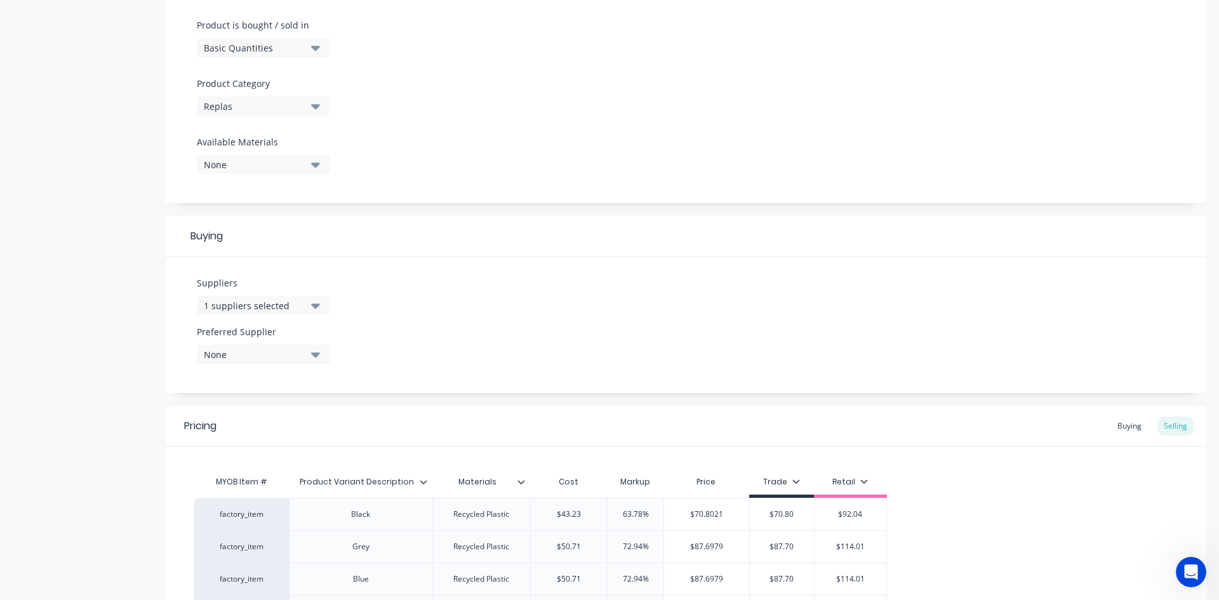
click at [313, 304] on icon "button" at bounding box center [315, 305] width 9 height 5
click at [274, 345] on input "text" at bounding box center [301, 343] width 135 height 25
type input "r"
click at [407, 276] on div "Suppliers 1 suppliers selected Mitre 10 Mega Preferred Supplier None No options…" at bounding box center [685, 325] width 1041 height 136
click at [285, 304] on div "1 suppliers selected" at bounding box center [255, 305] width 102 height 13
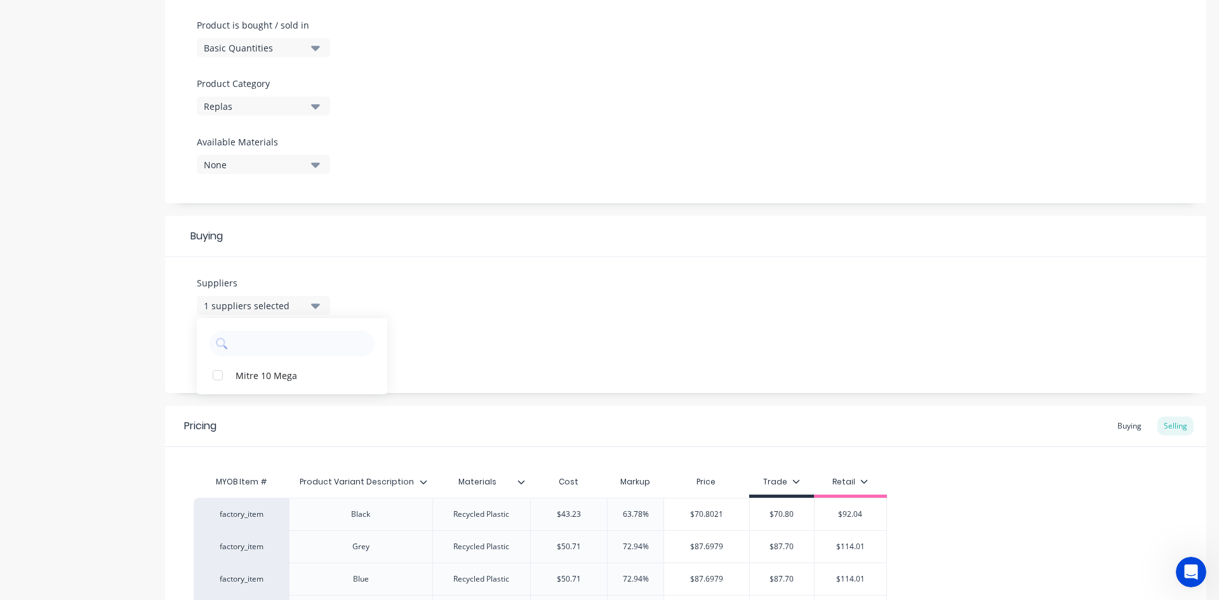
click at [251, 347] on input "text" at bounding box center [301, 343] width 135 height 25
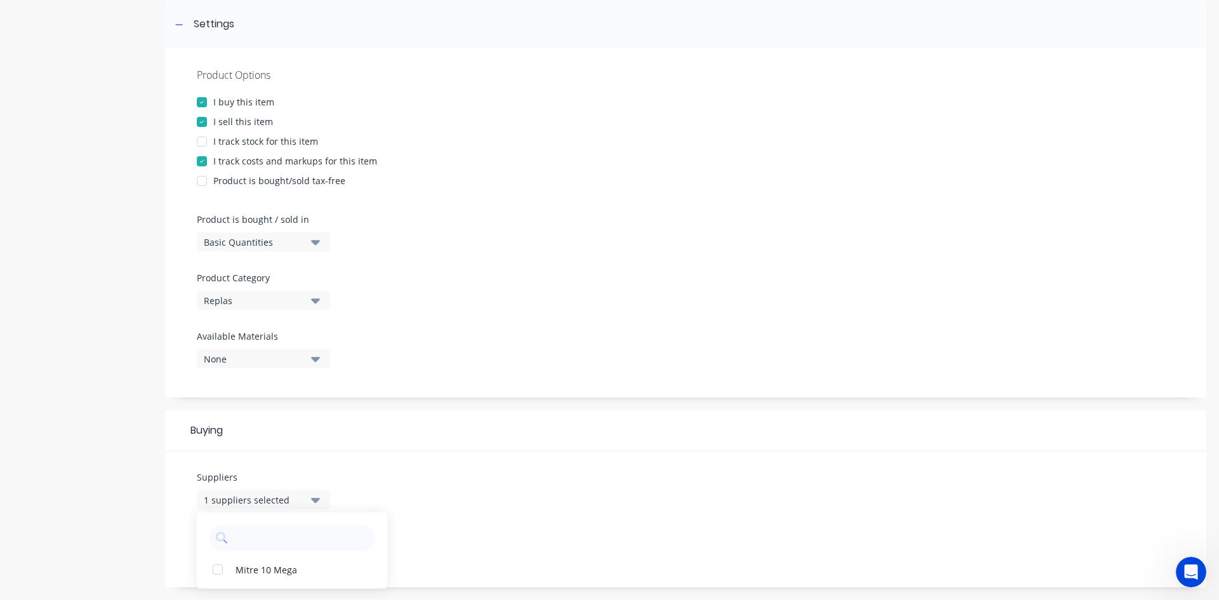
scroll to position [282, 0]
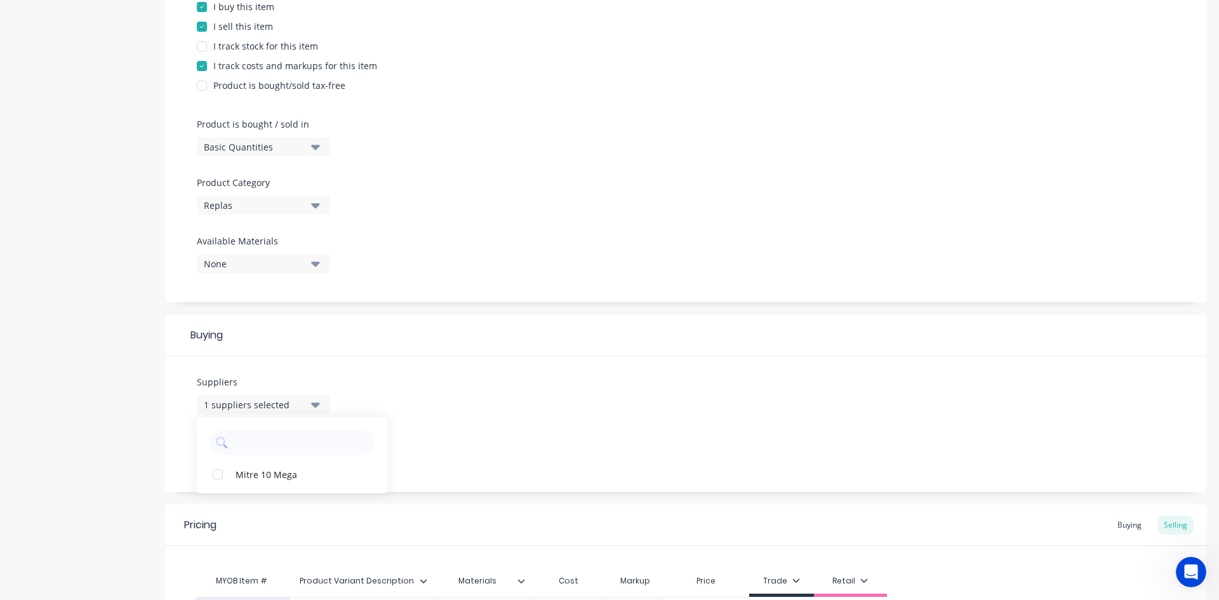
click at [383, 390] on div "Suppliers 1 suppliers selected Mitre 10 Mega Preferred Supplier None No options…" at bounding box center [685, 424] width 1041 height 136
click at [313, 402] on icon "button" at bounding box center [315, 404] width 9 height 14
click at [474, 379] on div "Suppliers 1 suppliers selected Mitre 10 Mega Preferred Supplier None No options…" at bounding box center [685, 424] width 1041 height 136
click at [283, 453] on div "None" at bounding box center [255, 453] width 102 height 13
click at [285, 491] on Supplier "text" at bounding box center [301, 491] width 135 height 25
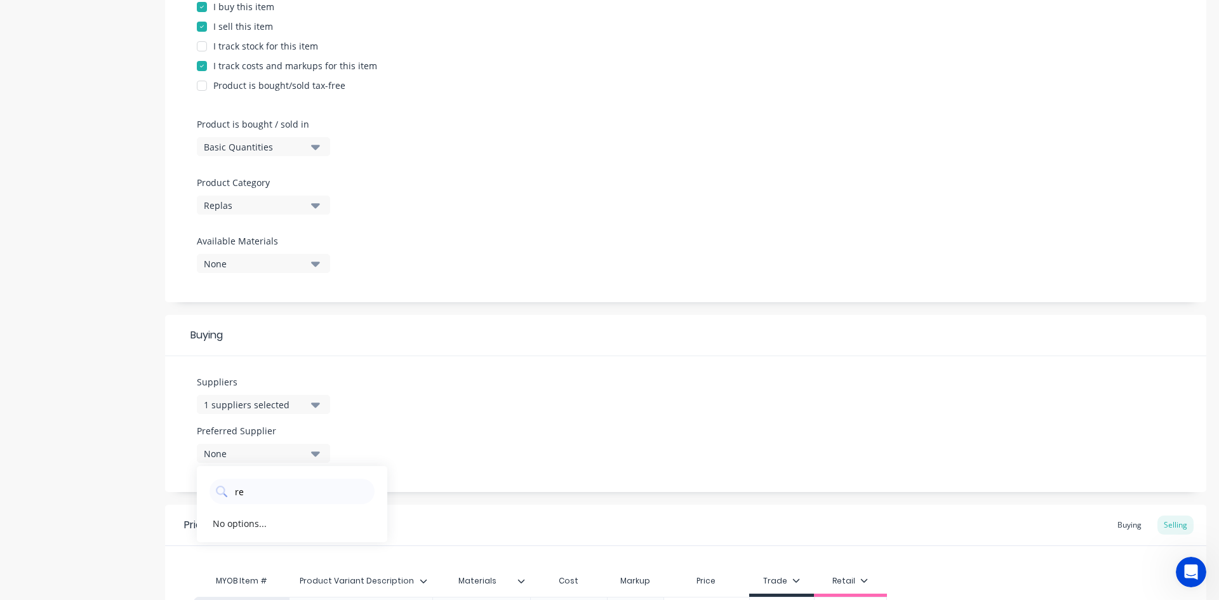
type Supplier "r"
click at [651, 397] on div "Suppliers 1 suppliers selected Preferred Supplier None No options..." at bounding box center [685, 424] width 1041 height 136
click at [1121, 527] on div "Buying" at bounding box center [1129, 524] width 37 height 19
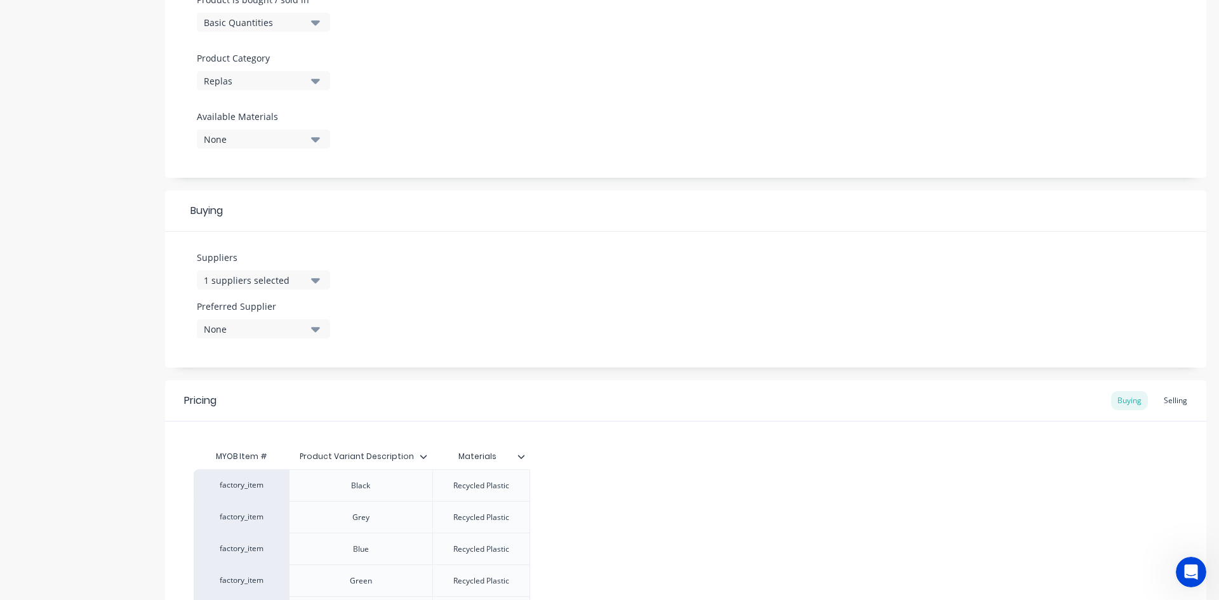
scroll to position [401, 0]
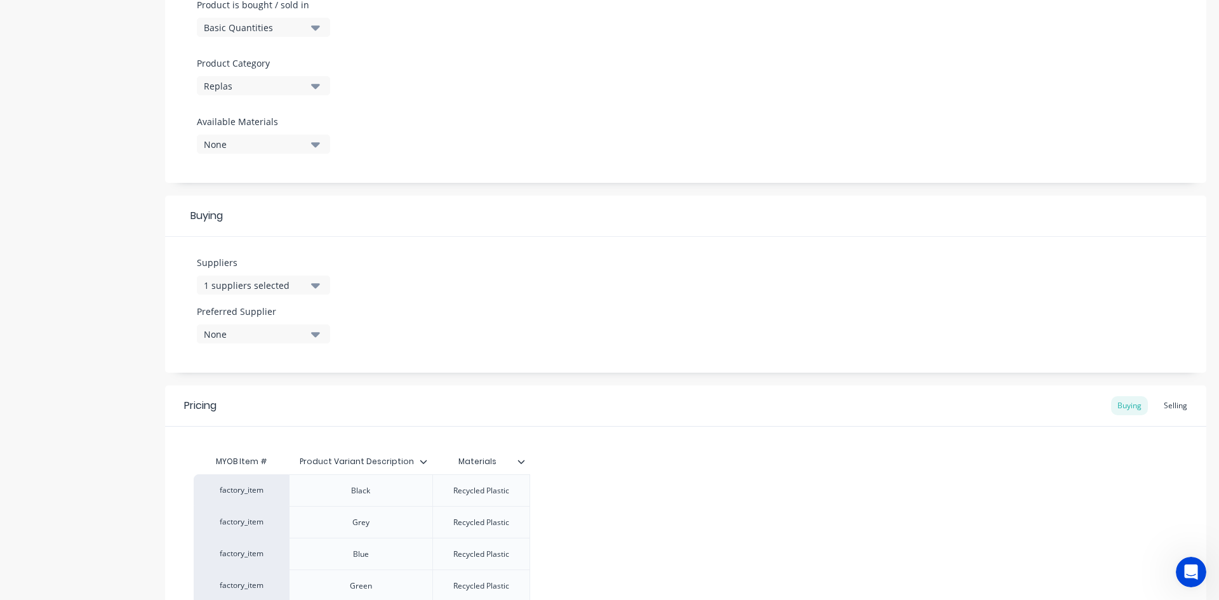
click at [1162, 404] on div "Selling" at bounding box center [1175, 405] width 36 height 19
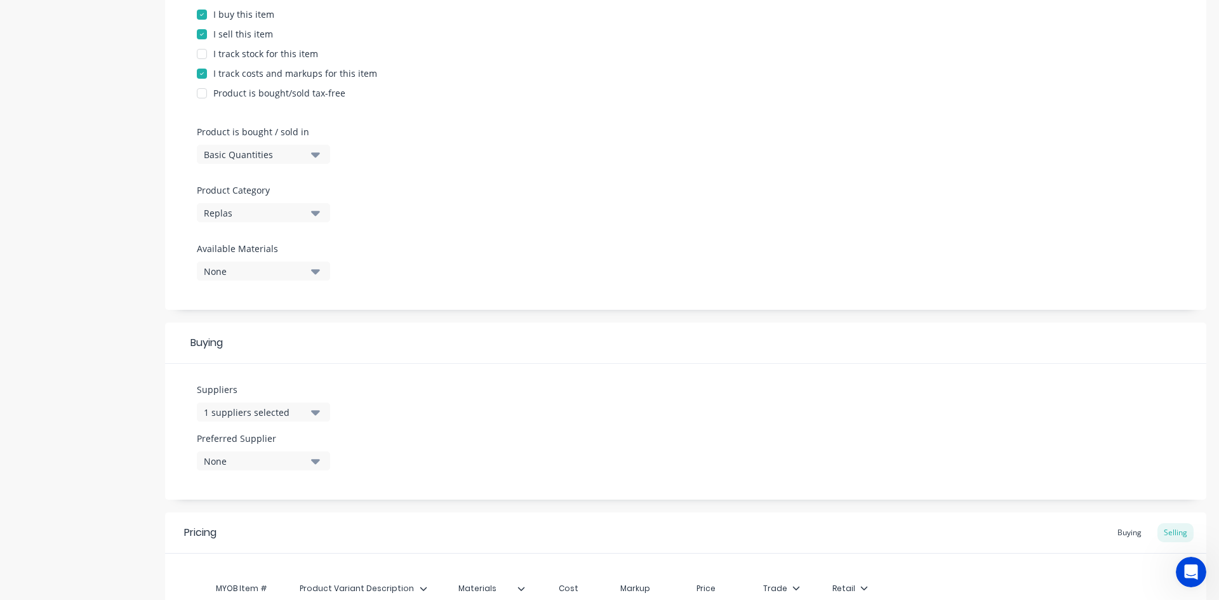
scroll to position [147, 0]
